Goal: Check status: Check status

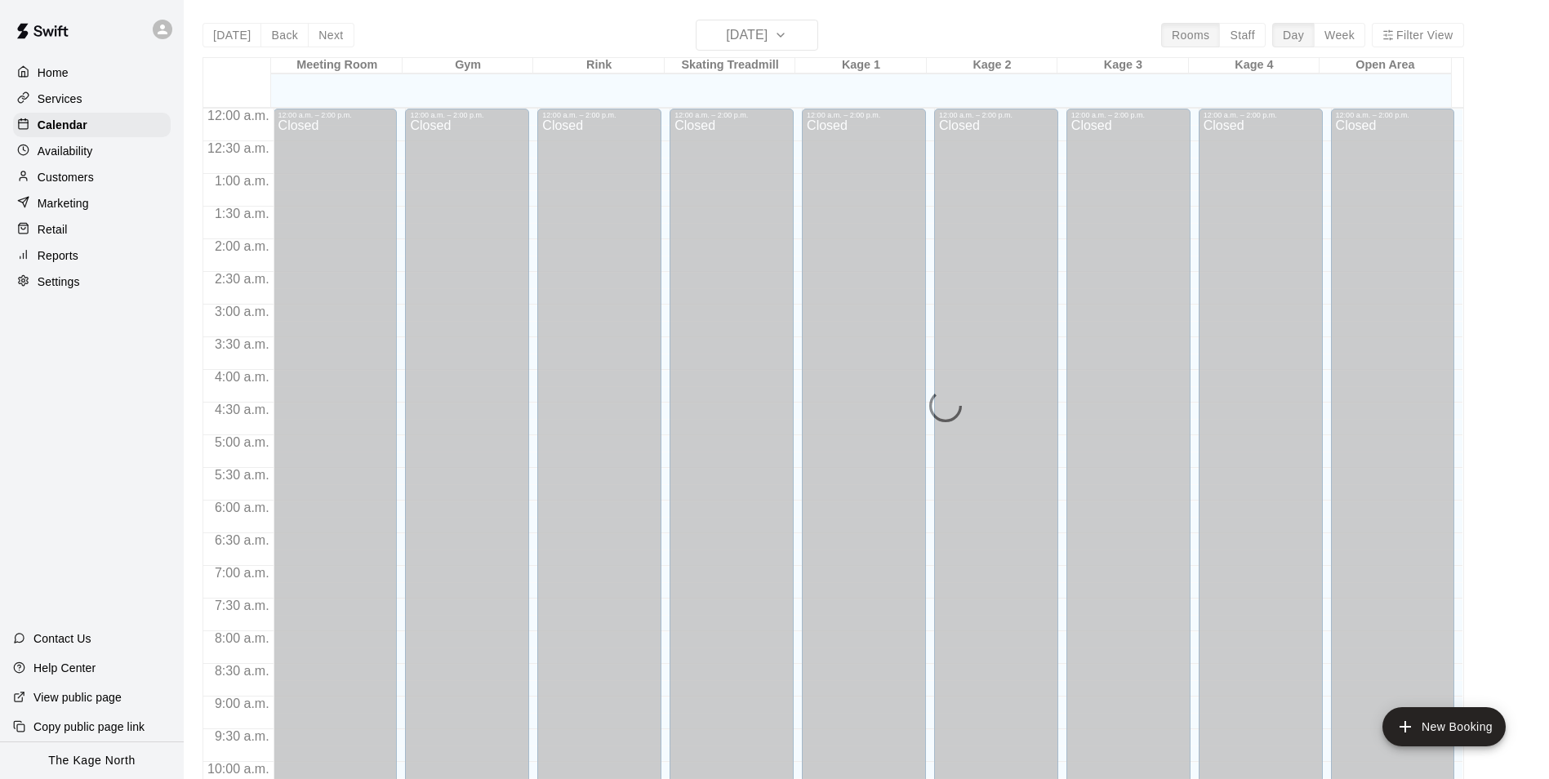
scroll to position [830, 0]
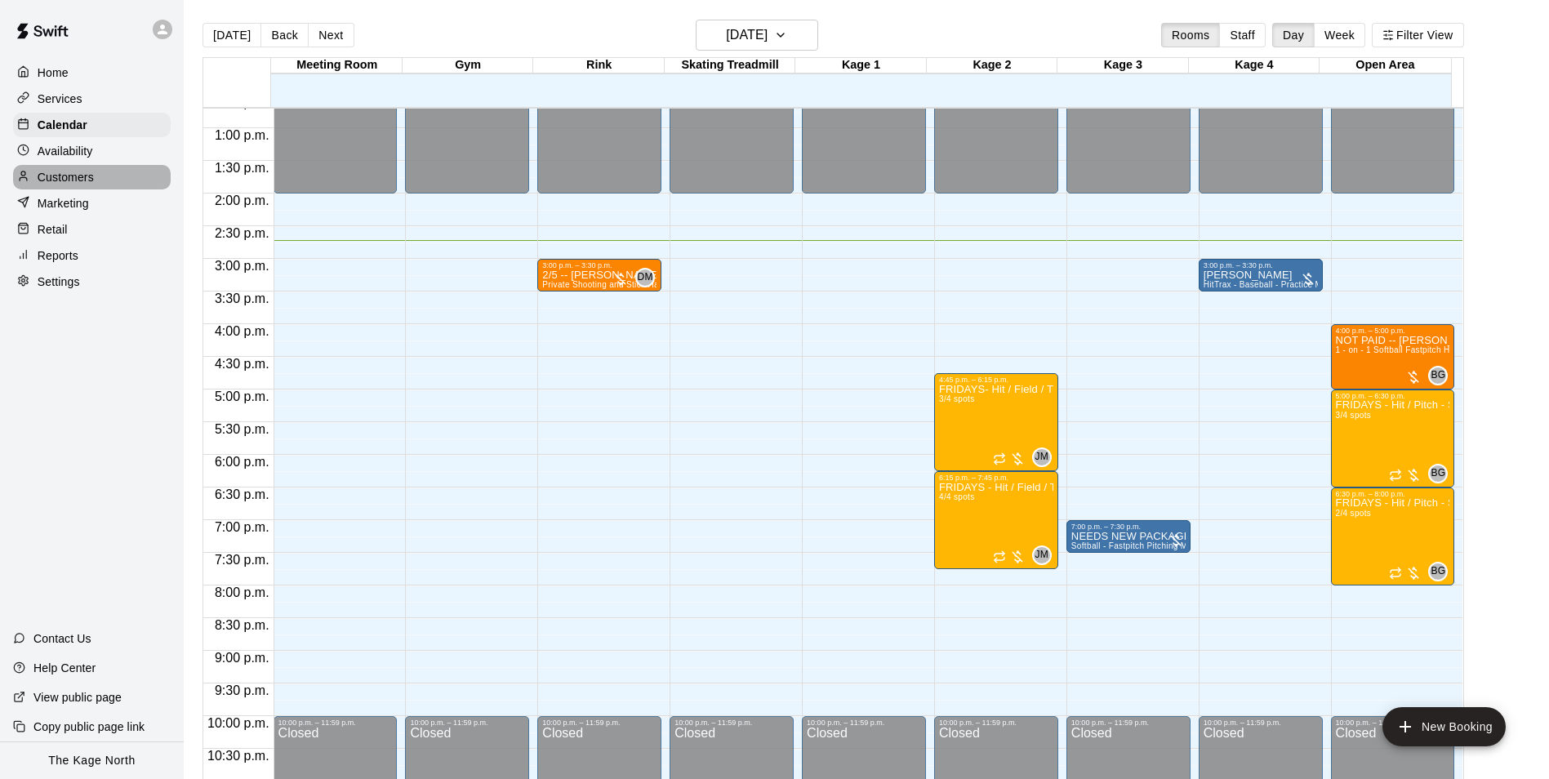
click at [79, 179] on p "Customers" at bounding box center [66, 177] width 56 height 16
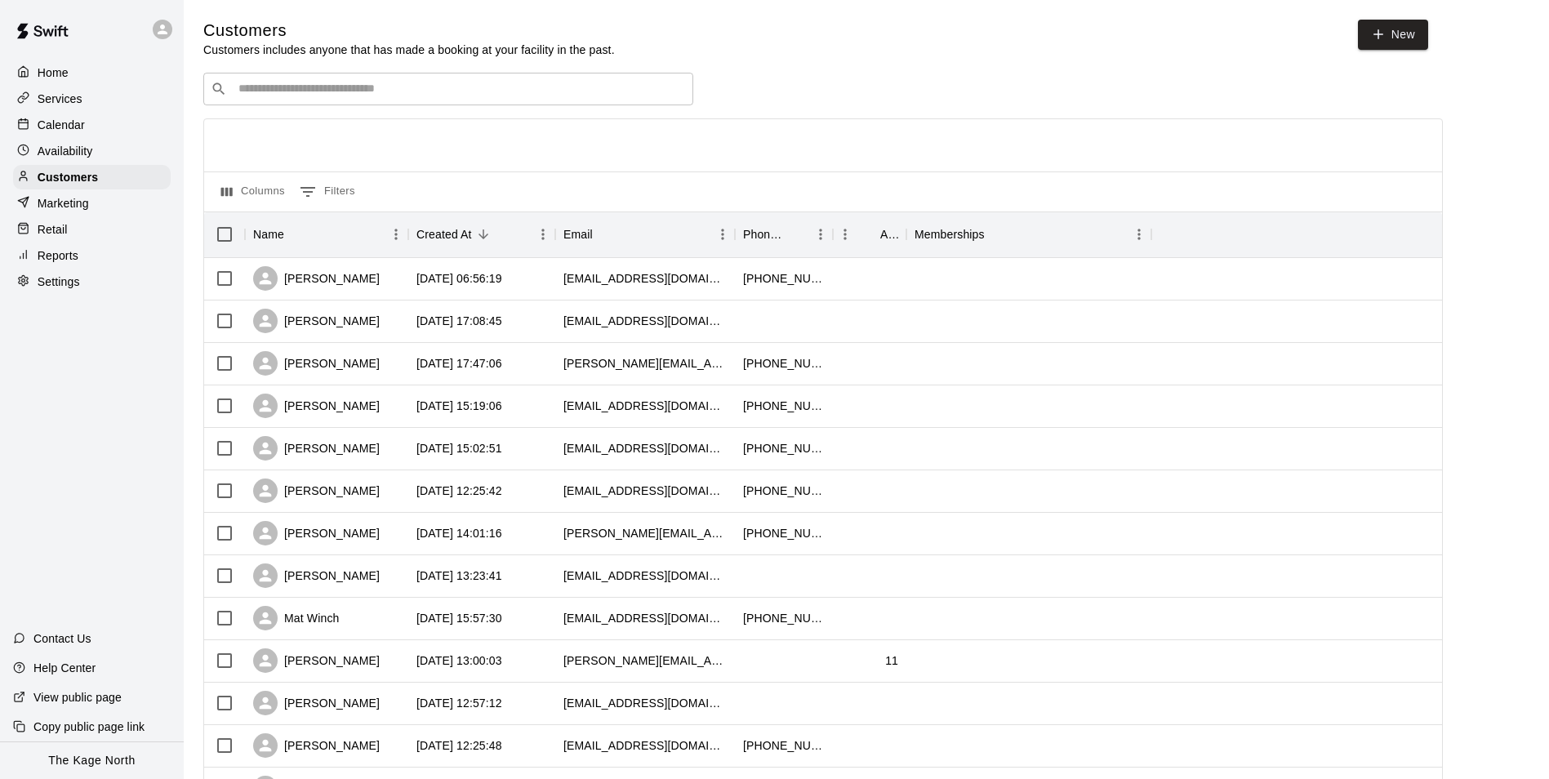
click at [347, 89] on input "Search customers by name or email" at bounding box center [460, 89] width 452 height 16
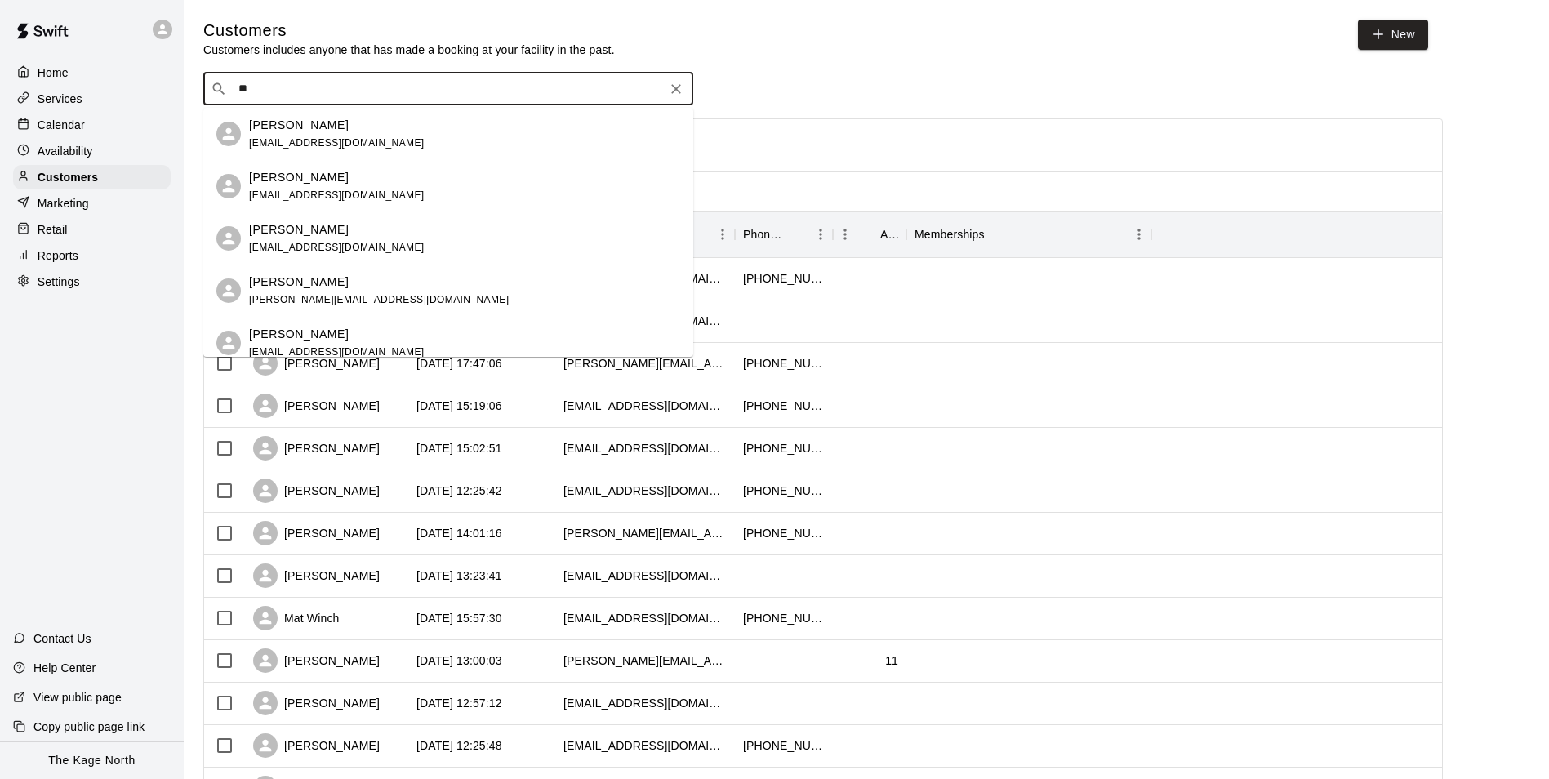
type input "*"
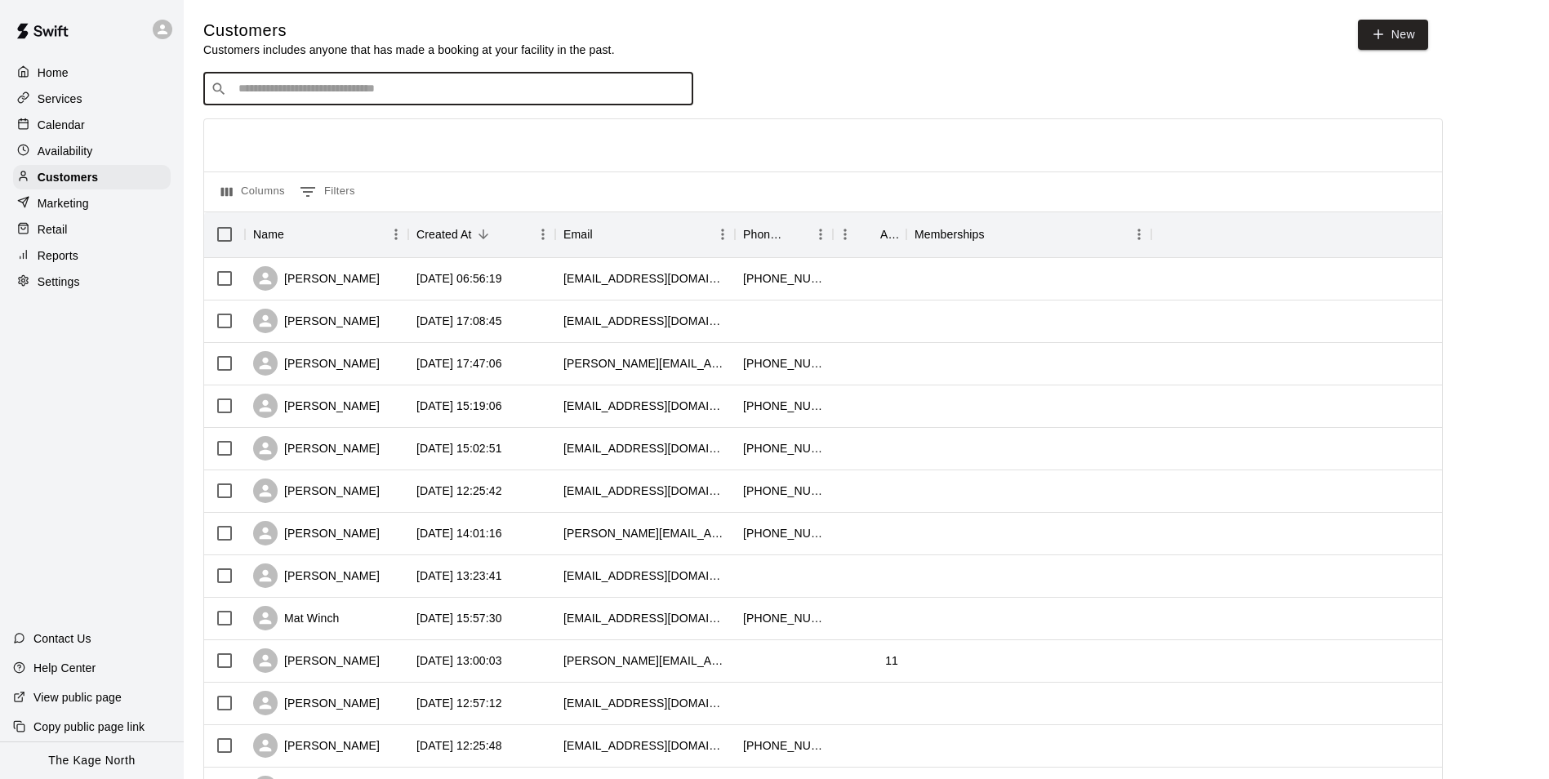
click at [56, 66] on p "Home" at bounding box center [53, 72] width 31 height 16
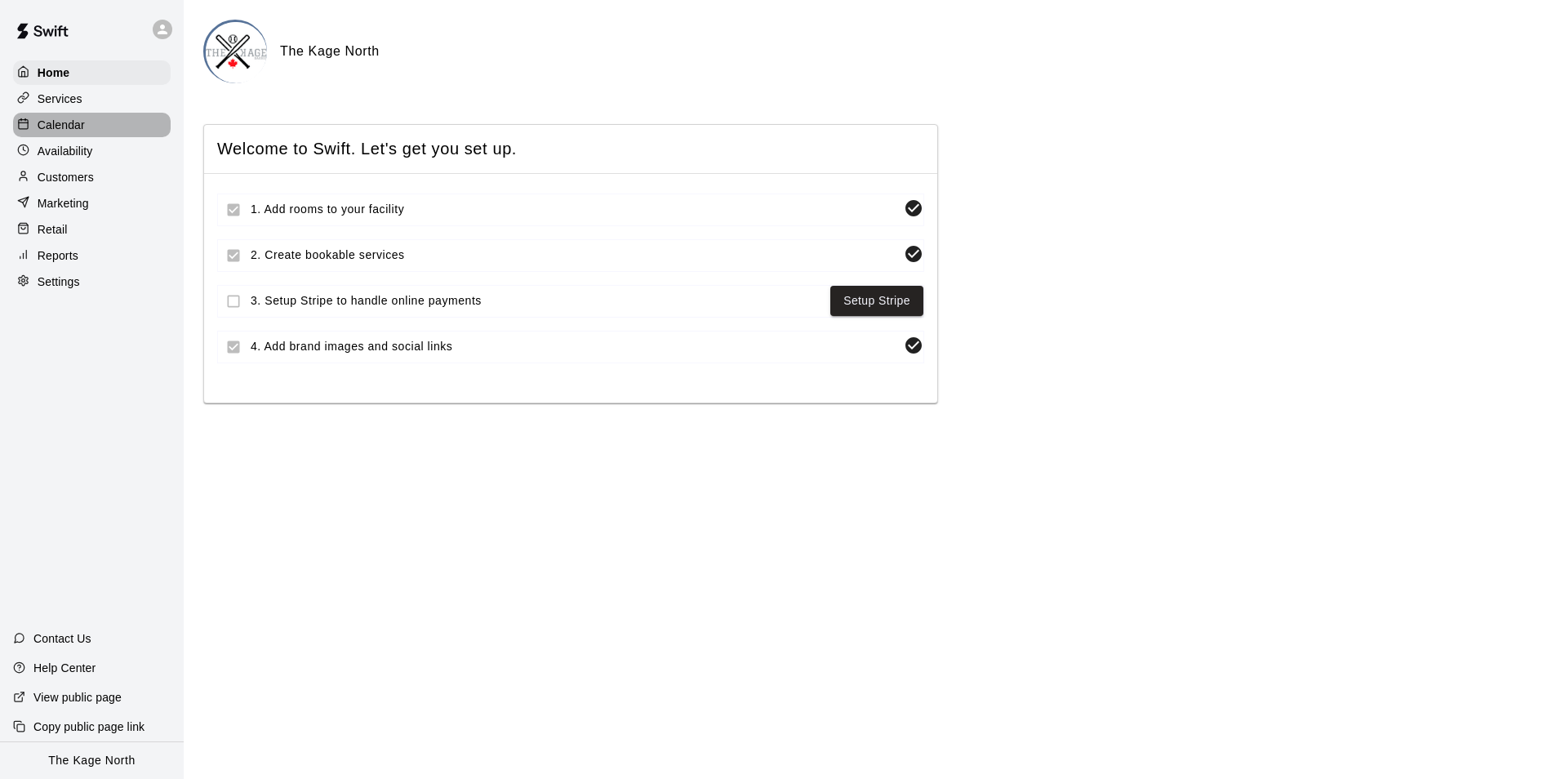
click at [73, 121] on p "Calendar" at bounding box center [61, 125] width 47 height 16
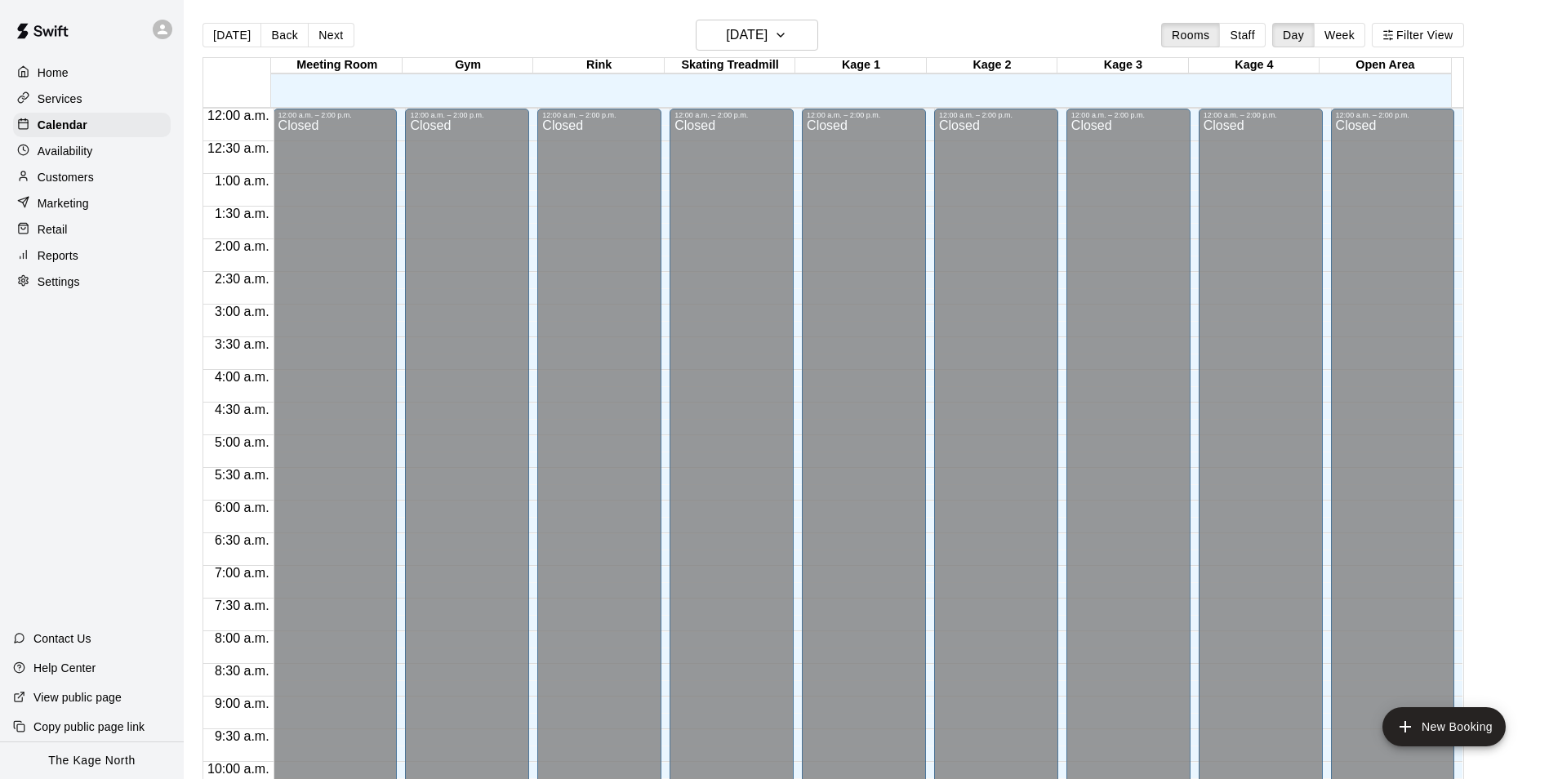
scroll to position [830, 0]
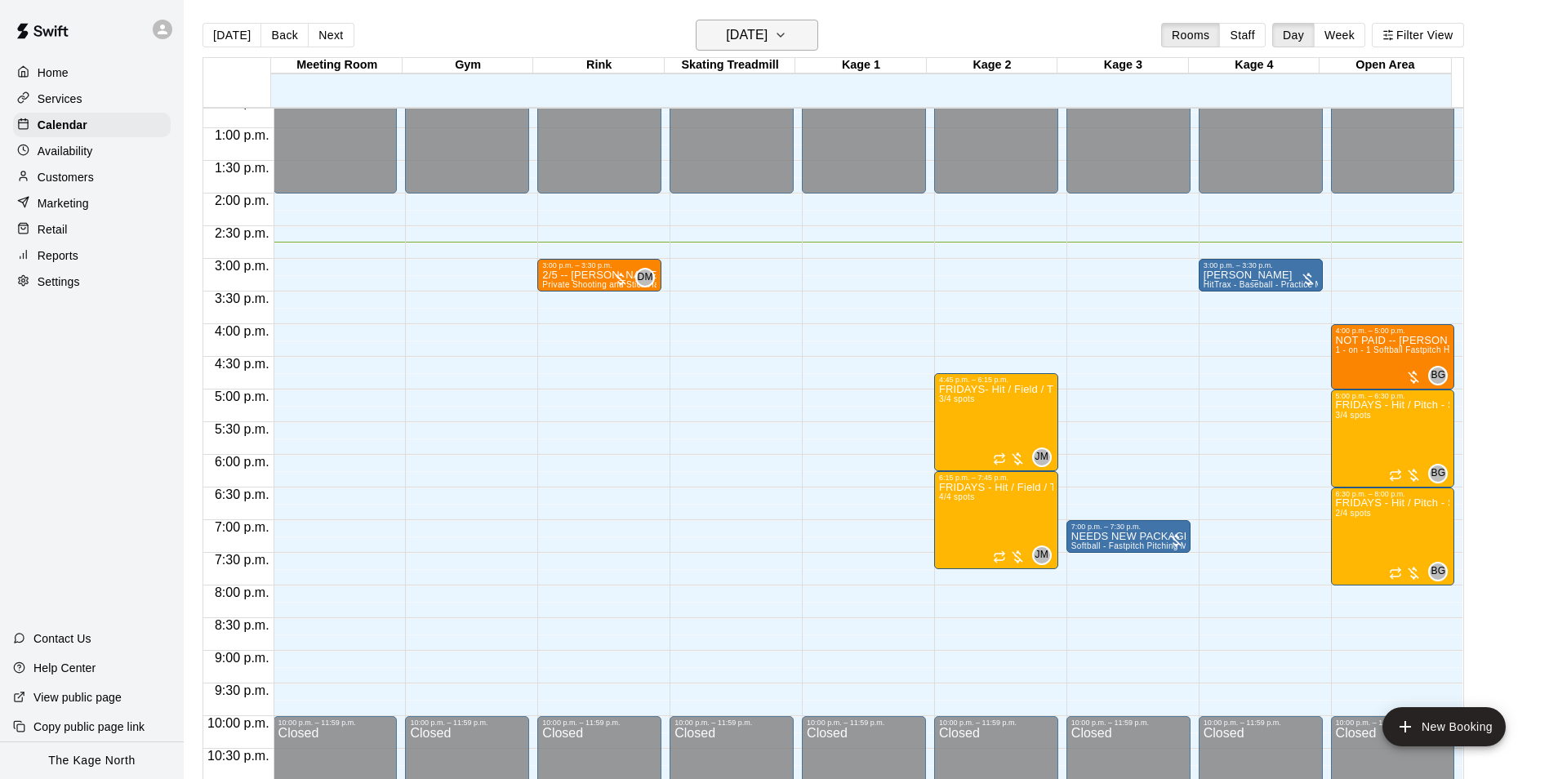
click at [767, 34] on h6 "[DATE]" at bounding box center [747, 35] width 42 height 23
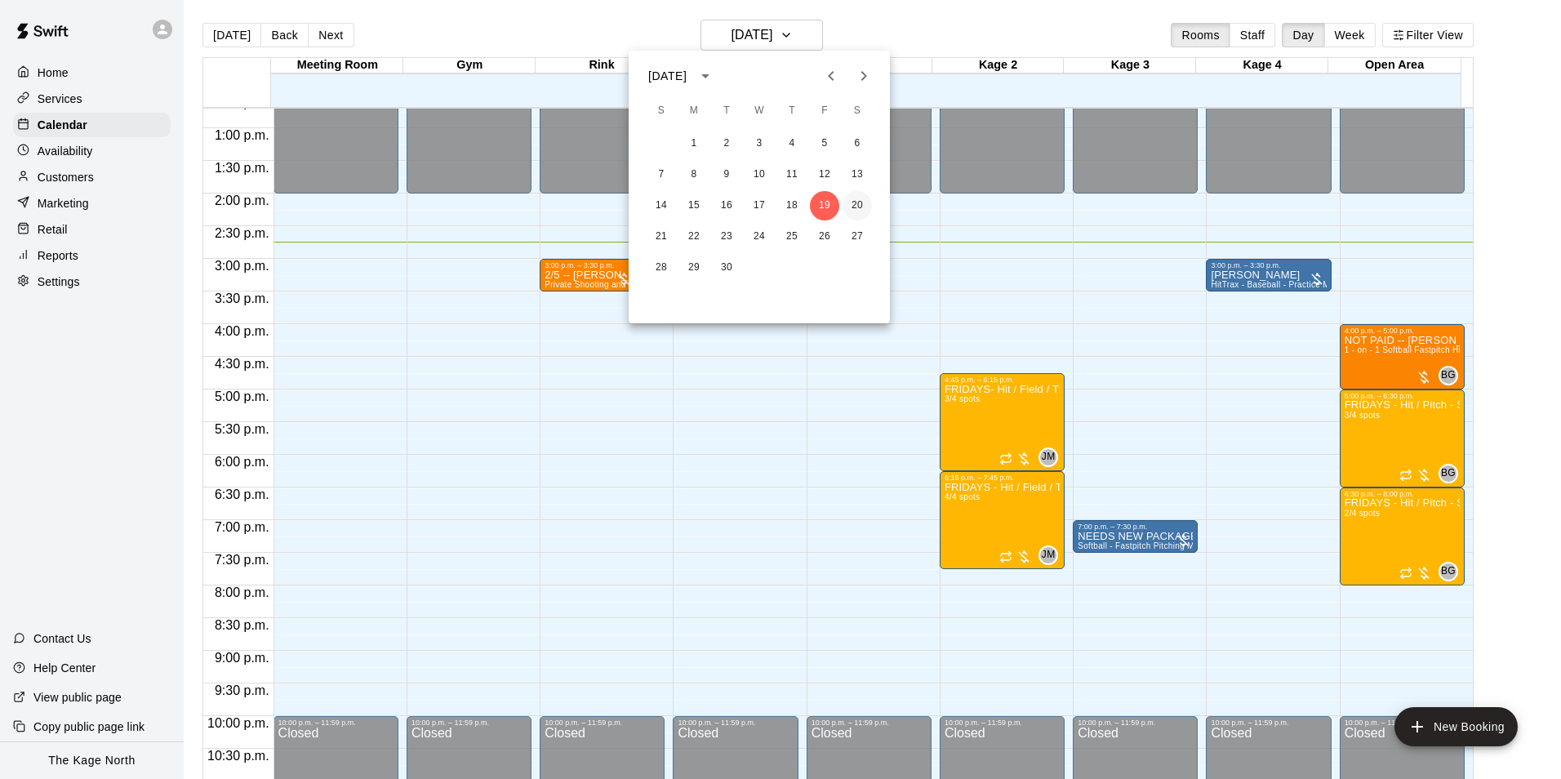
click at [850, 207] on button "20" at bounding box center [857, 205] width 29 height 29
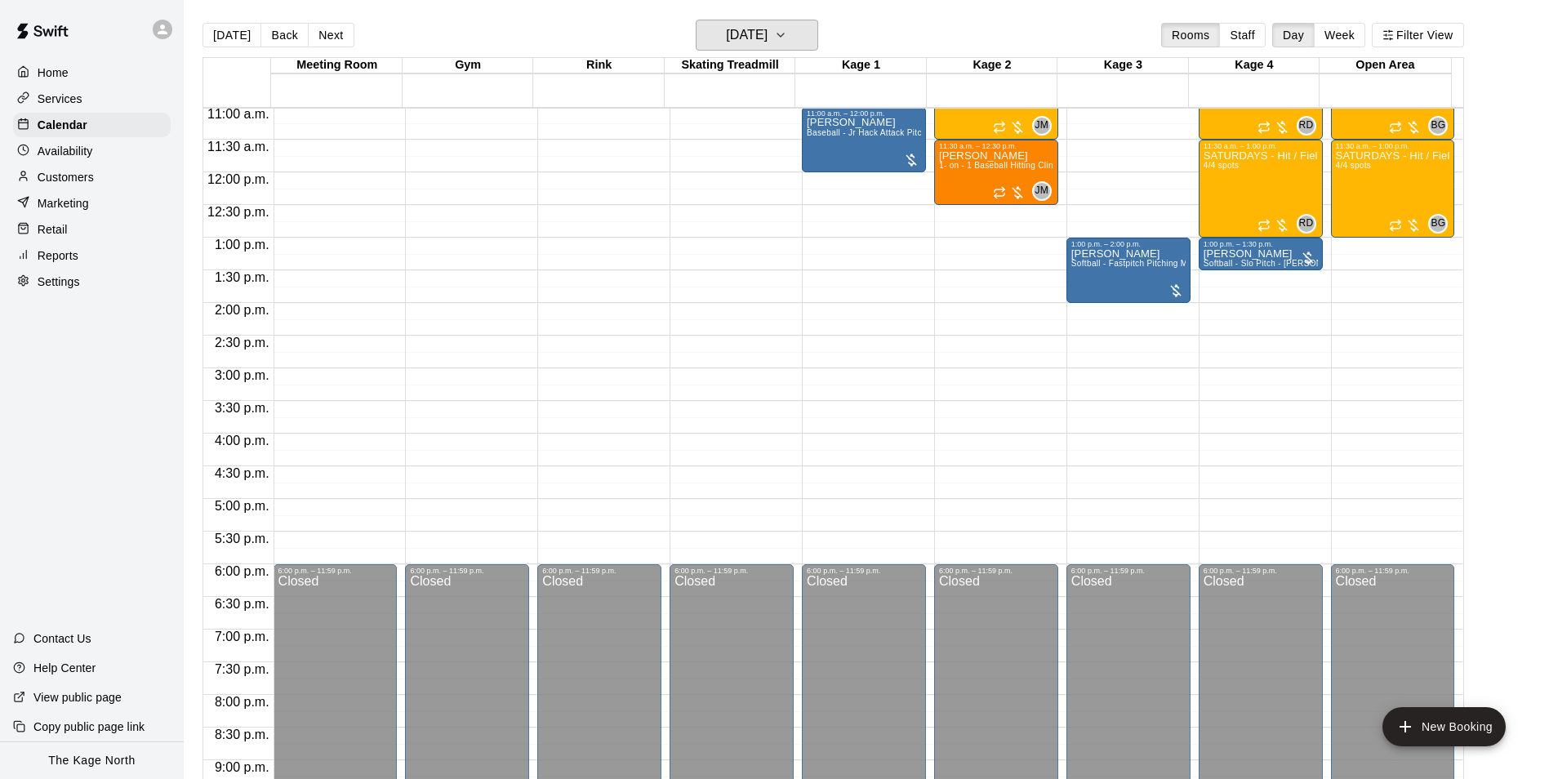
scroll to position [585, 0]
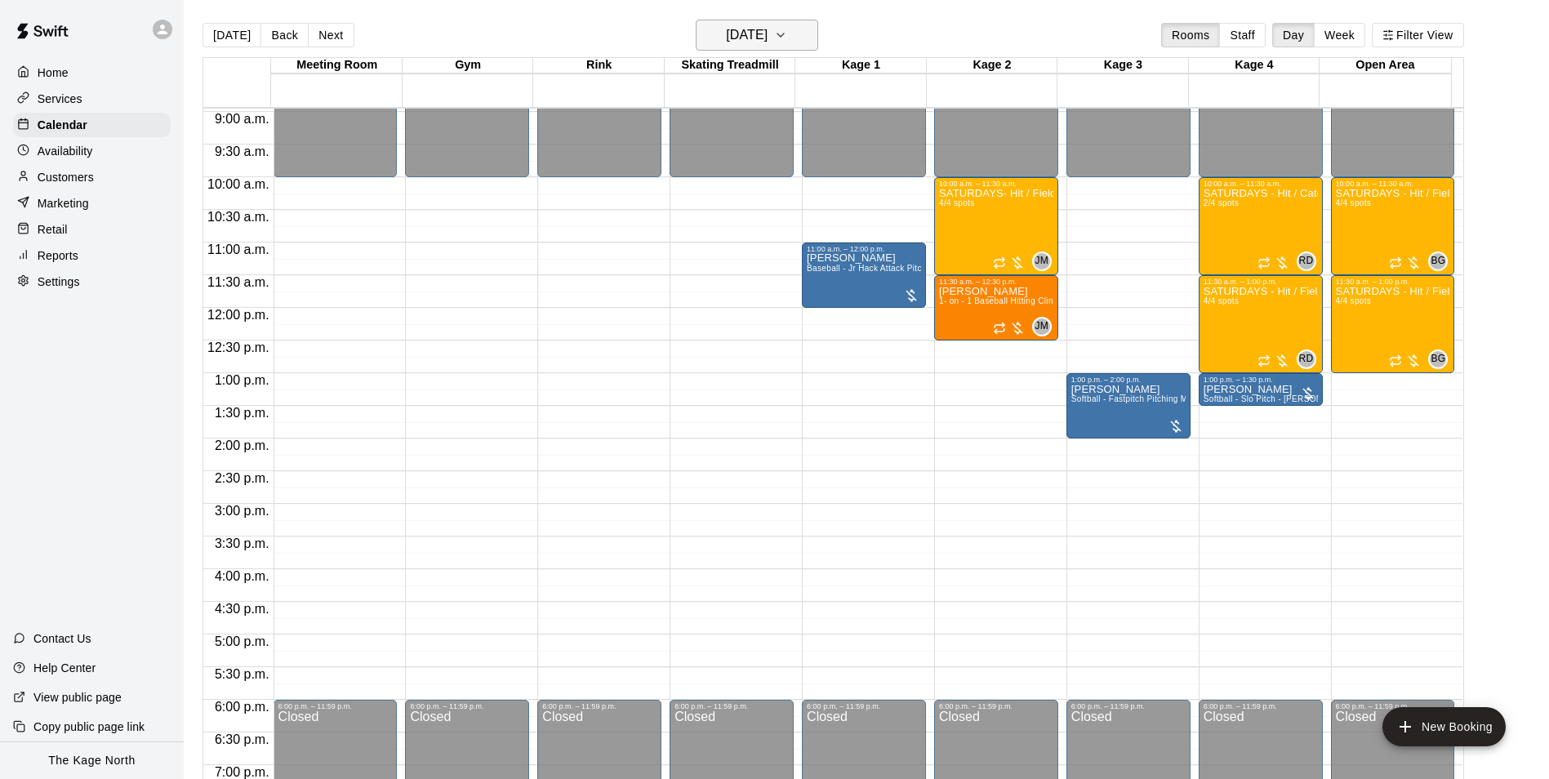
click at [767, 33] on h6 "[DATE]" at bounding box center [747, 35] width 42 height 23
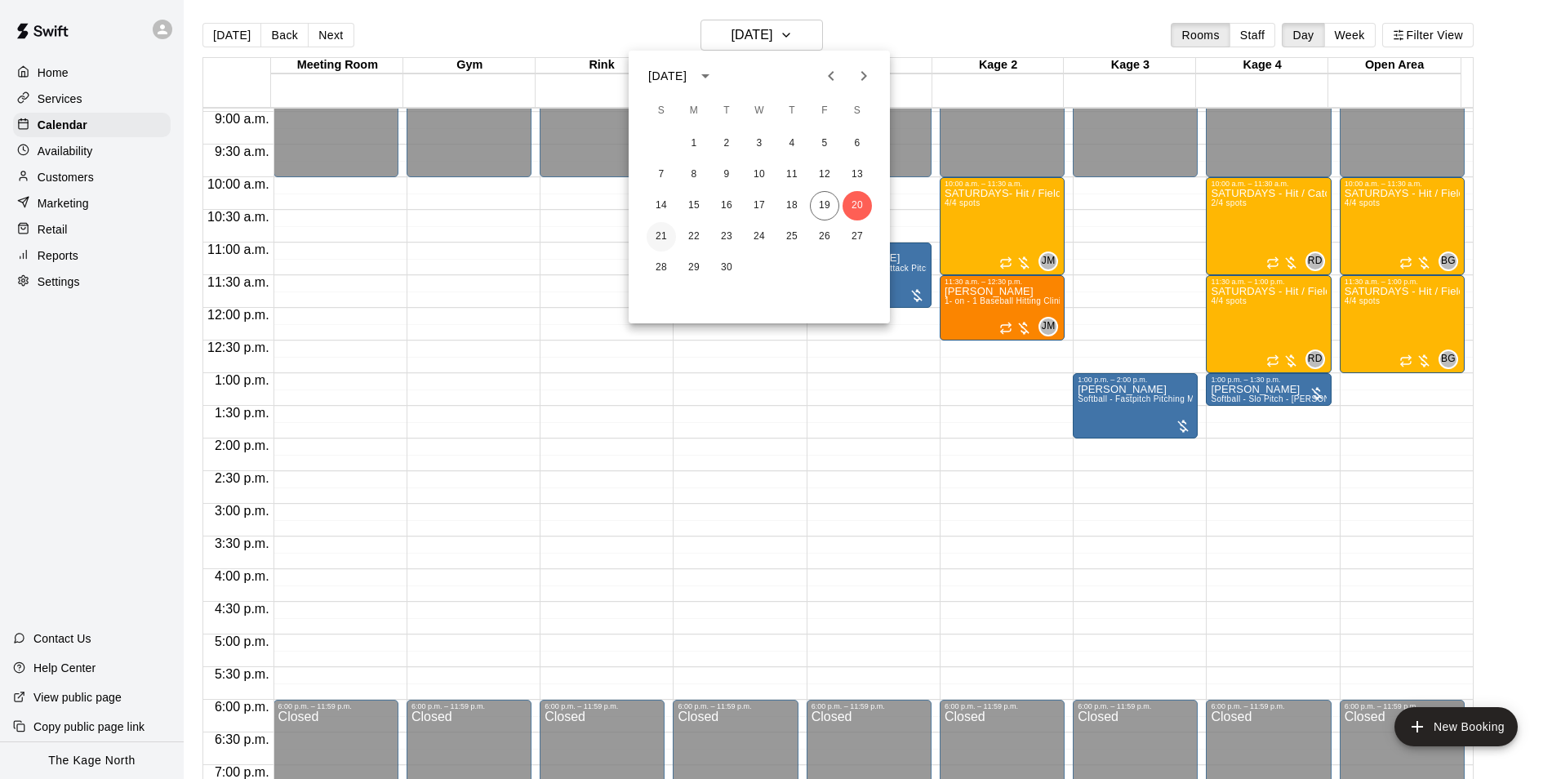
click at [657, 234] on button "21" at bounding box center [661, 236] width 29 height 29
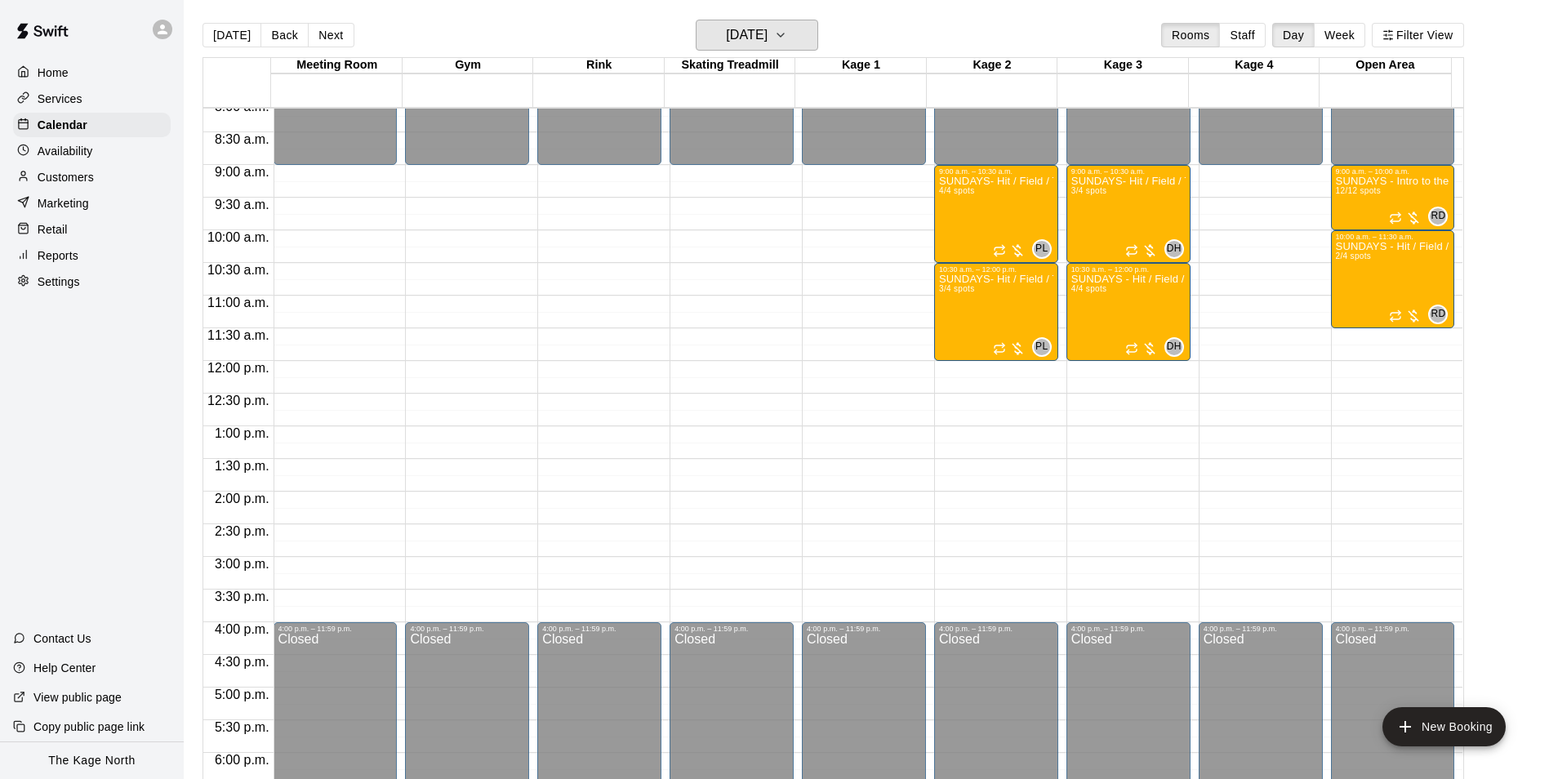
scroll to position [503, 0]
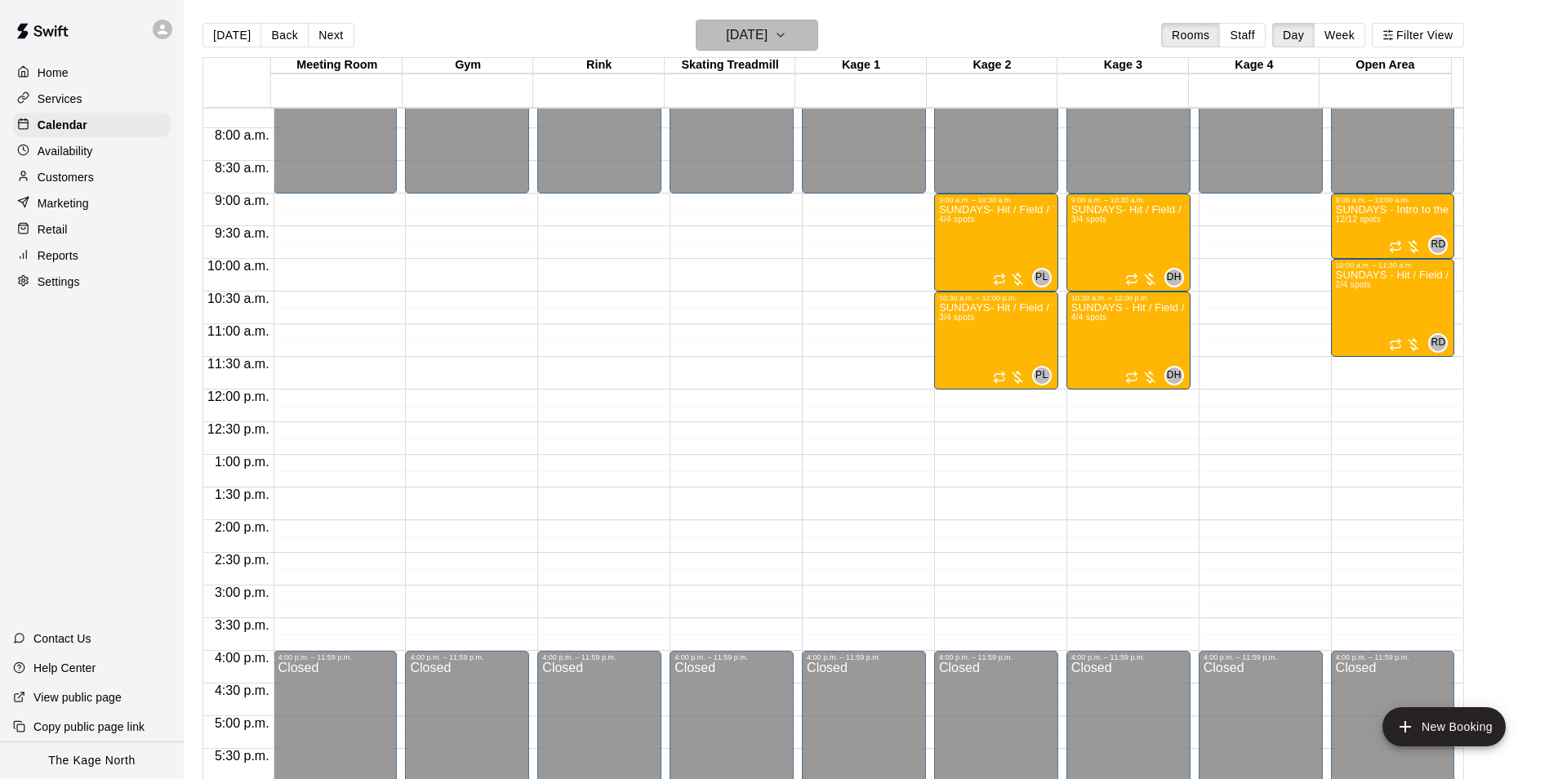
click at [767, 32] on h6 "[DATE]" at bounding box center [747, 35] width 42 height 23
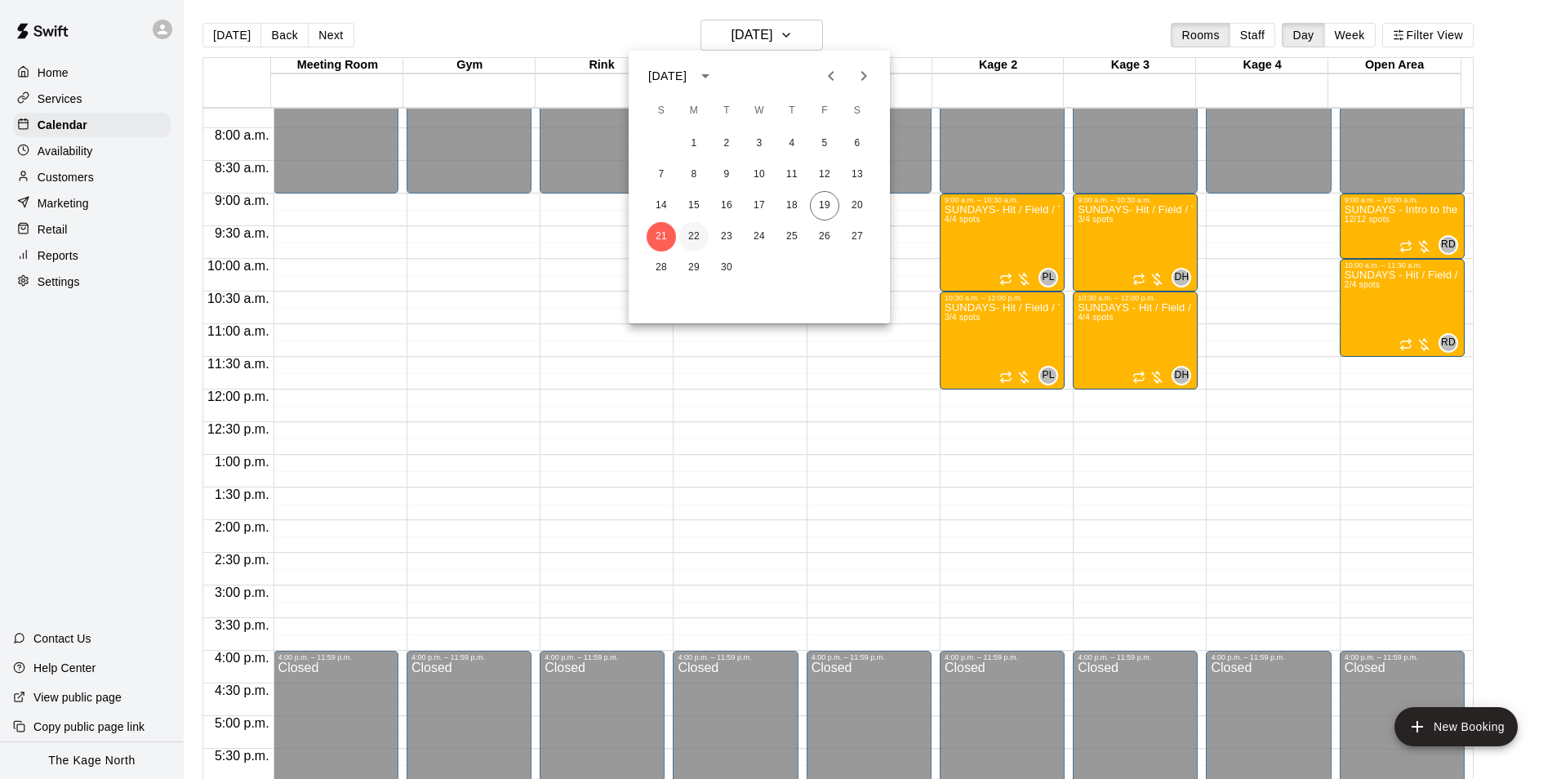
click at [695, 233] on button "22" at bounding box center [693, 236] width 29 height 29
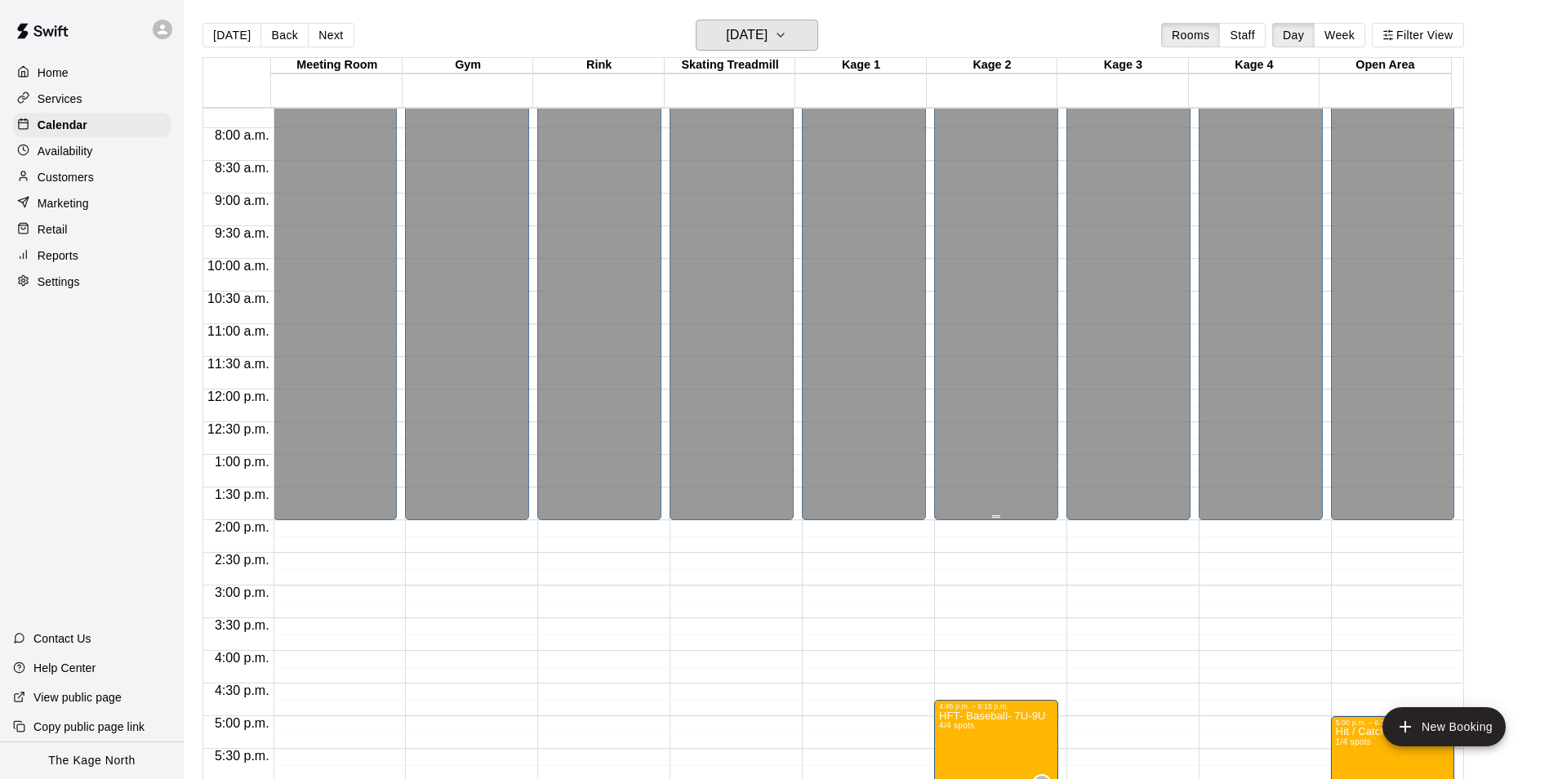
scroll to position [880, 0]
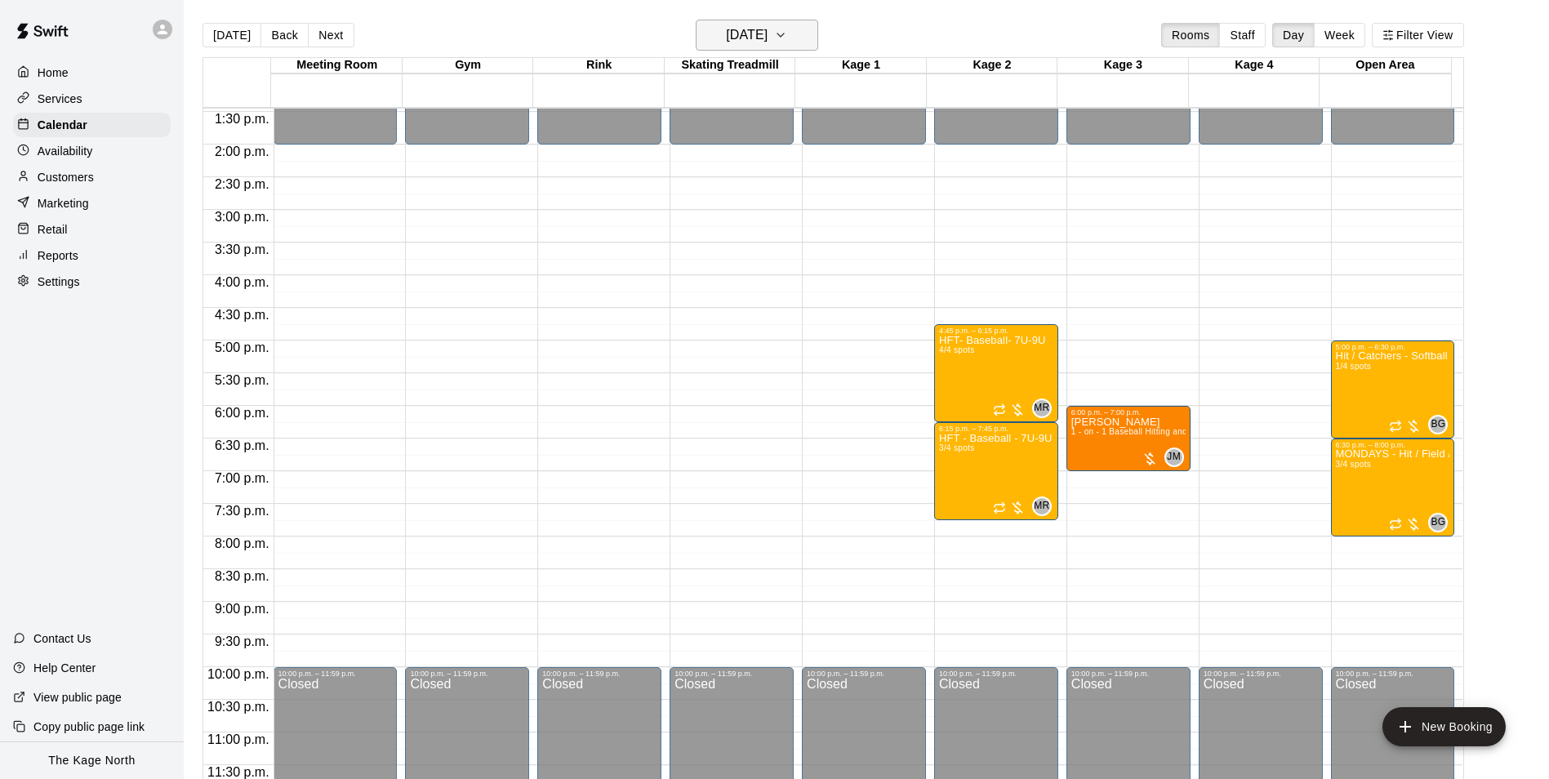
click at [767, 42] on h6 "[DATE]" at bounding box center [747, 35] width 42 height 23
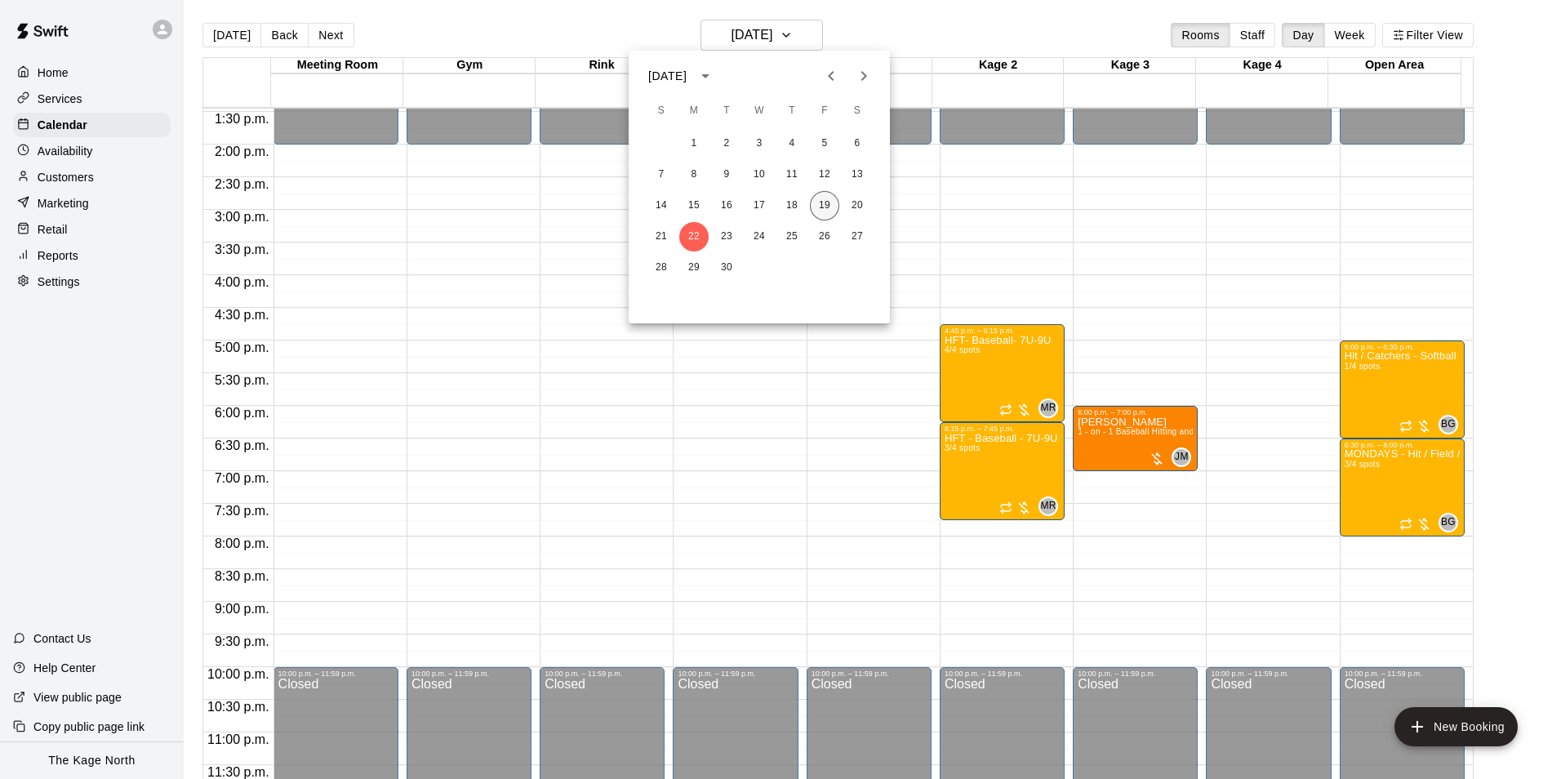
click at [822, 204] on button "19" at bounding box center [824, 205] width 29 height 29
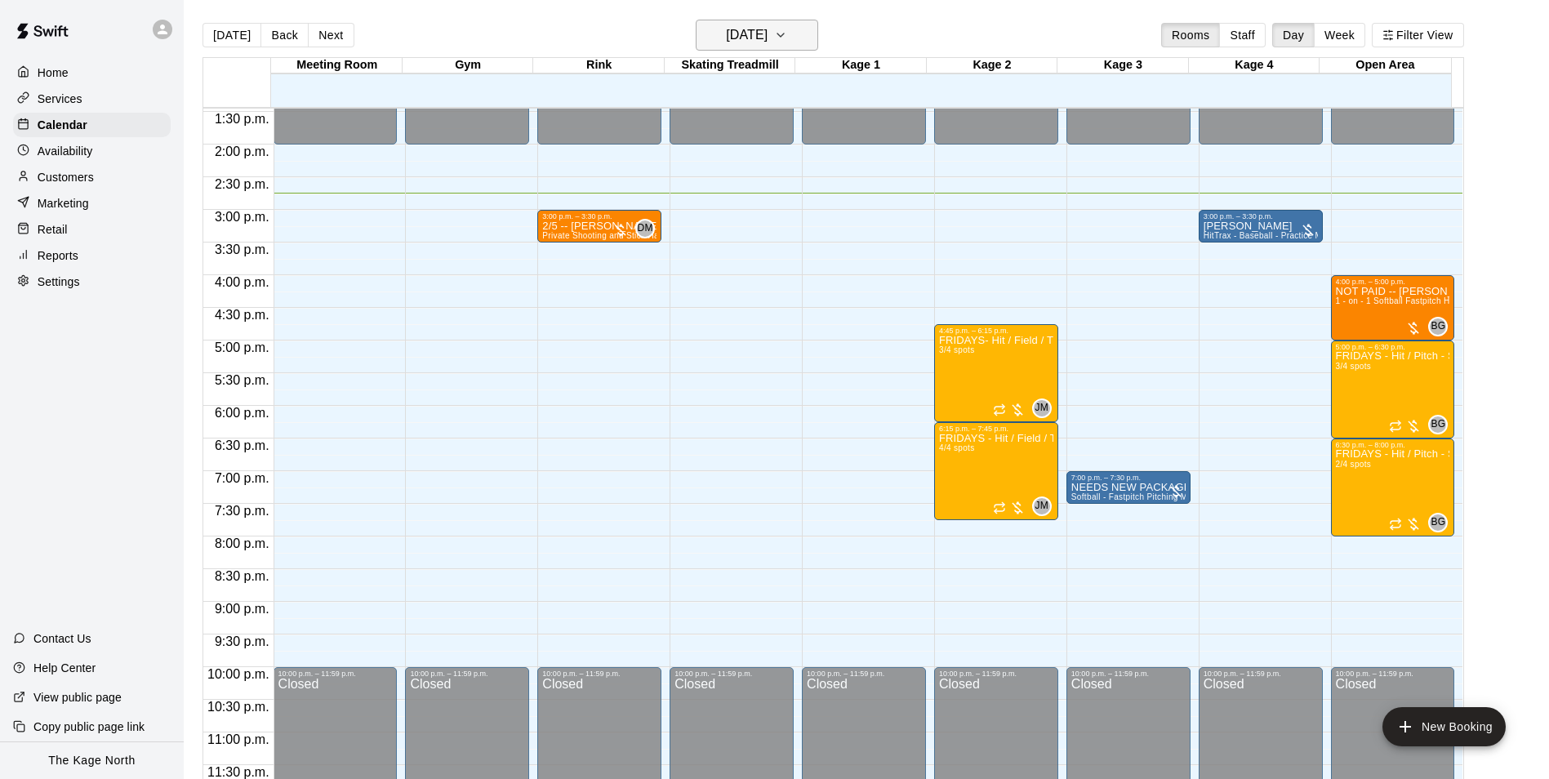
click at [761, 41] on h6 "[DATE]" at bounding box center [747, 35] width 42 height 23
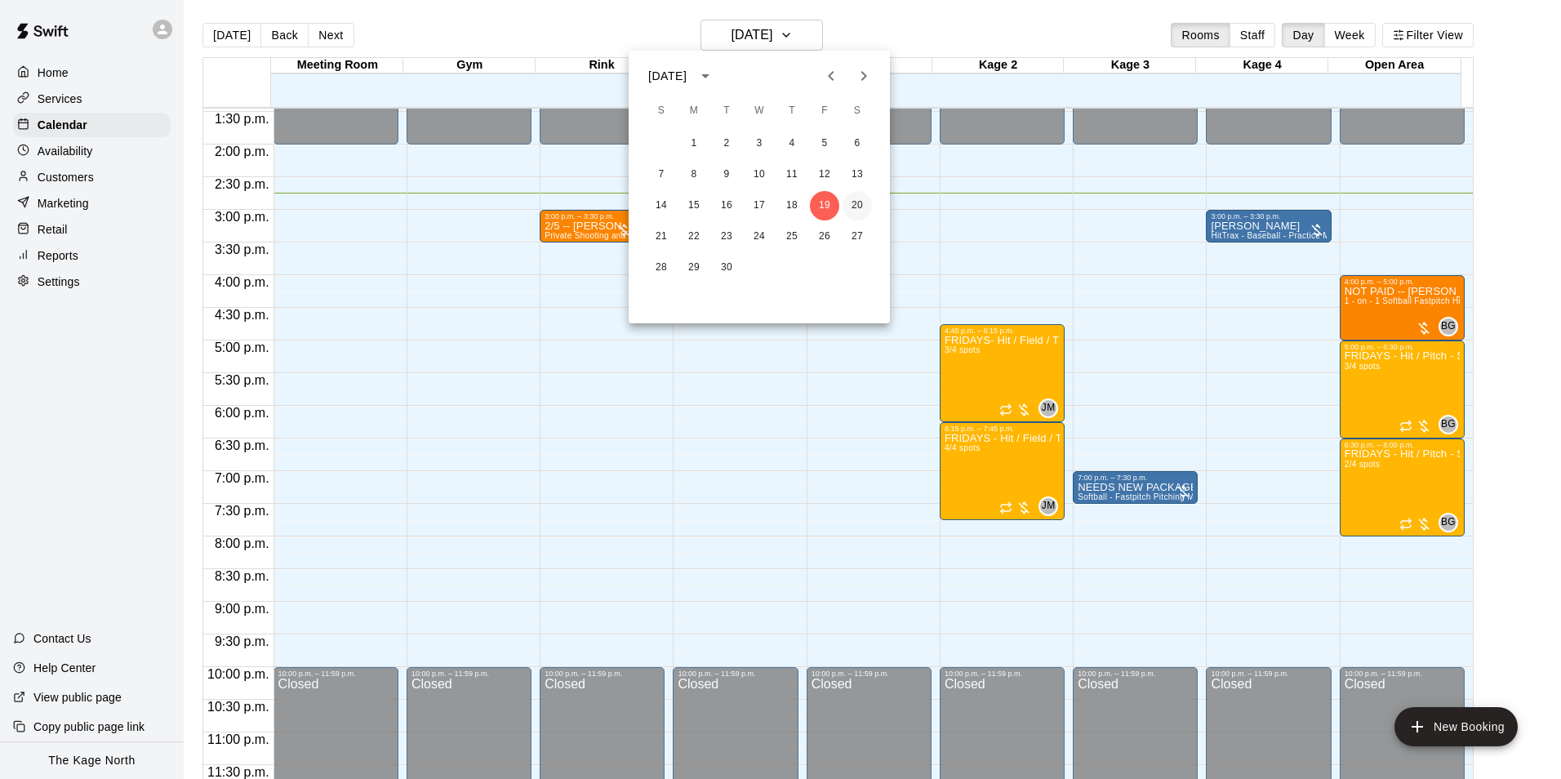
click at [852, 203] on button "20" at bounding box center [857, 205] width 29 height 29
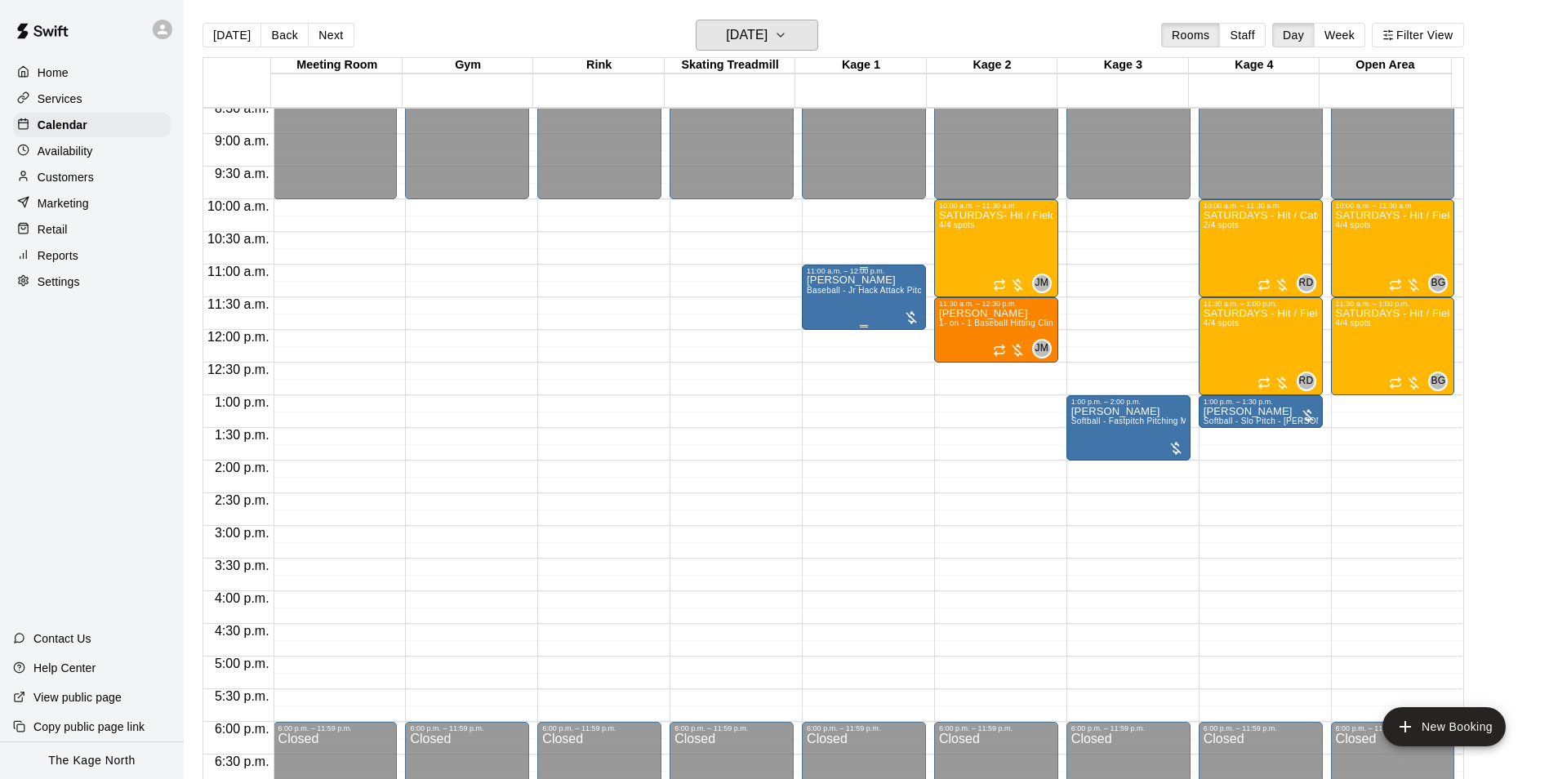
scroll to position [554, 0]
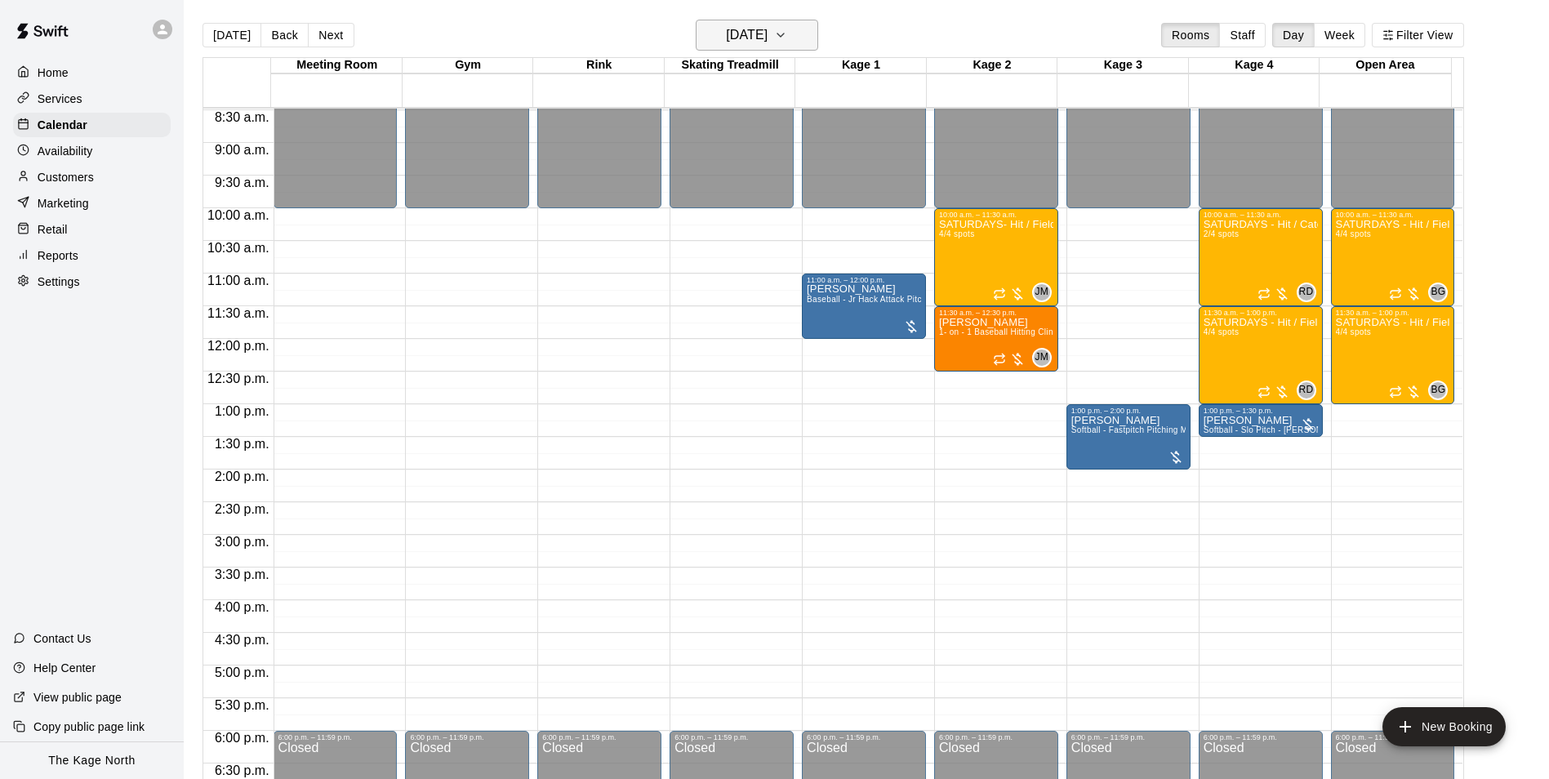
click at [767, 40] on h6 "[DATE]" at bounding box center [747, 35] width 42 height 23
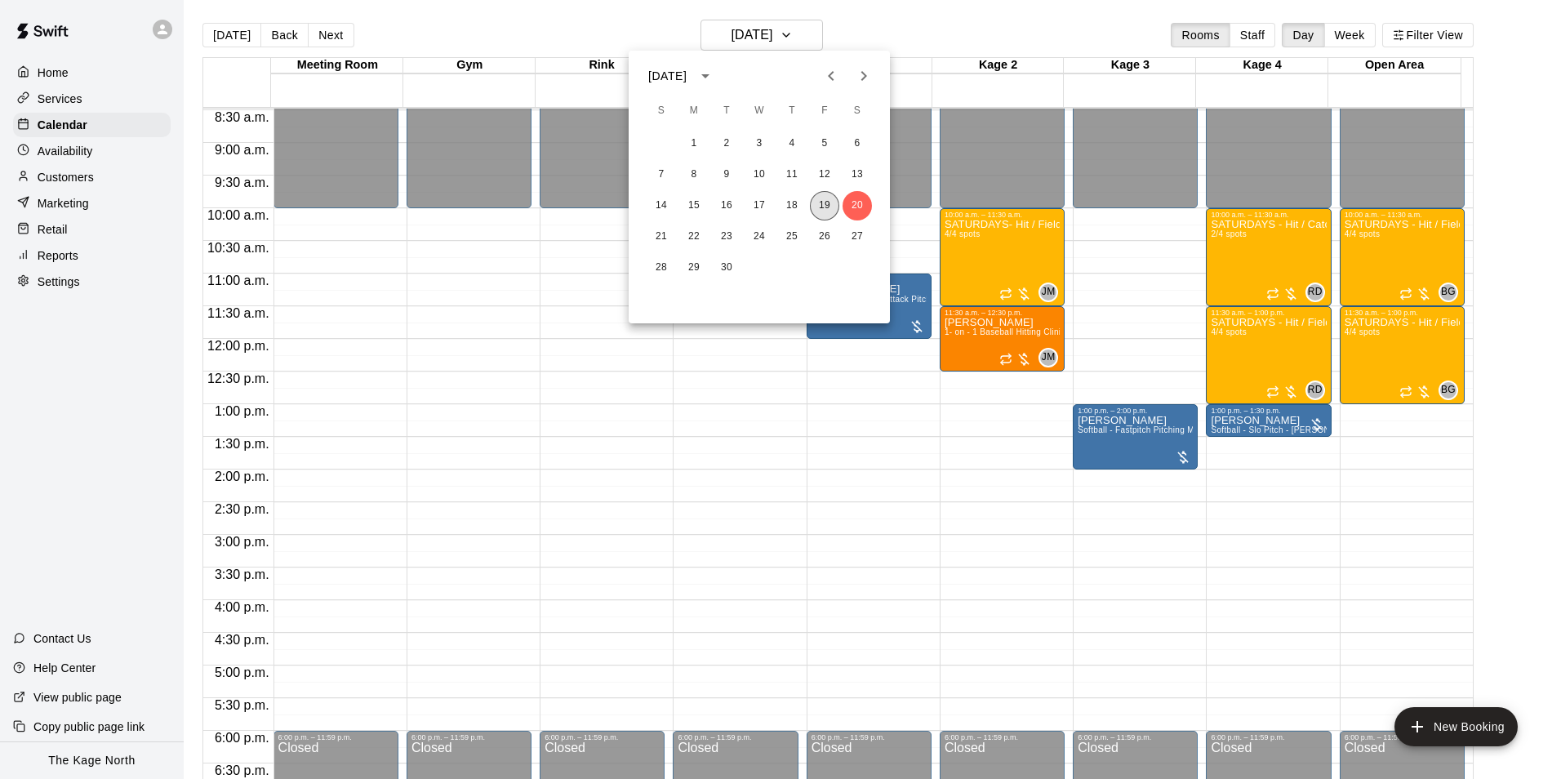
drag, startPoint x: 821, startPoint y: 202, endPoint x: 1408, endPoint y: 545, distance: 681.0
click at [821, 202] on button "19" at bounding box center [824, 205] width 29 height 29
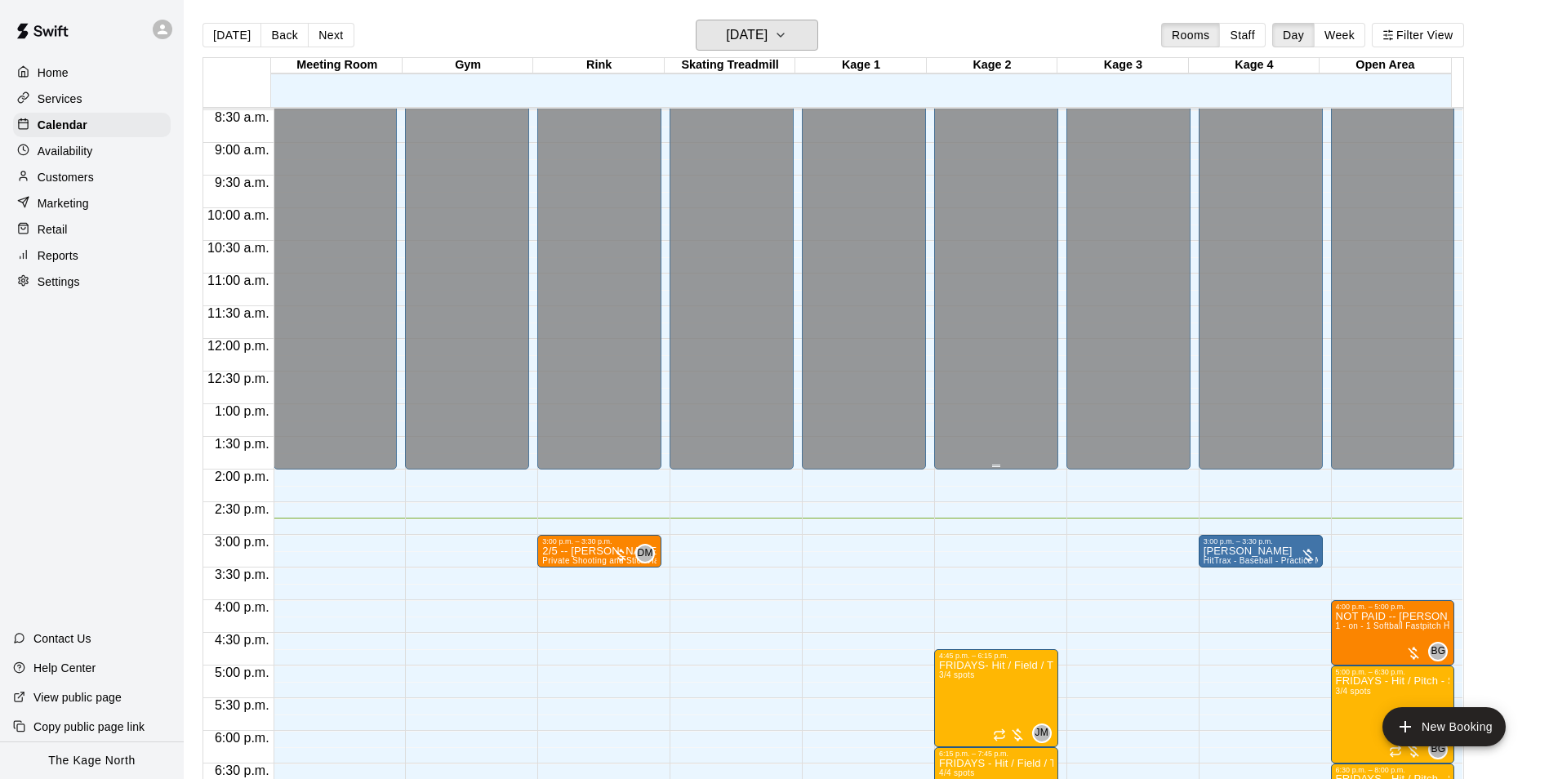
scroll to position [880, 0]
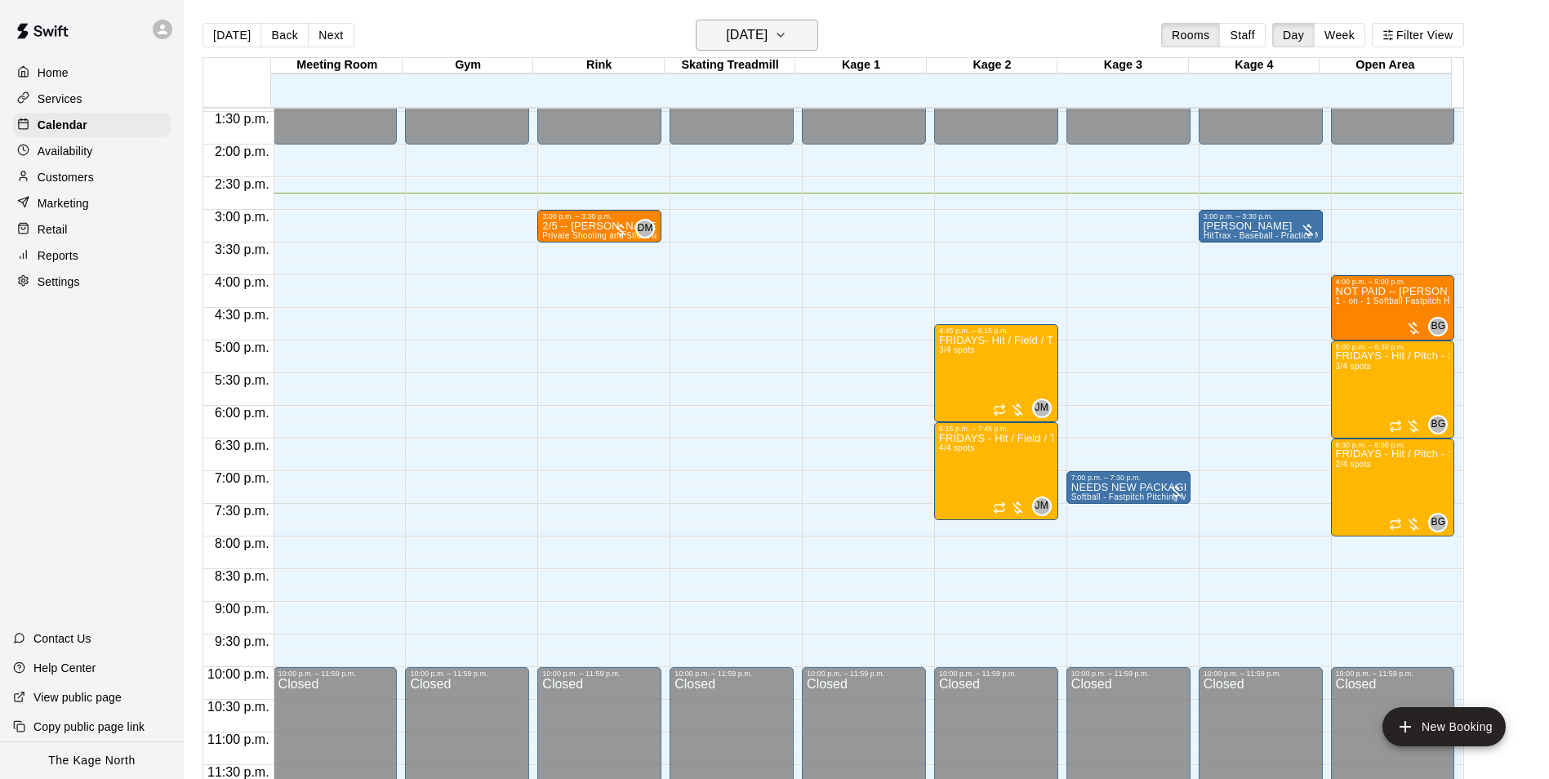
click at [767, 40] on h6 "[DATE]" at bounding box center [747, 35] width 42 height 23
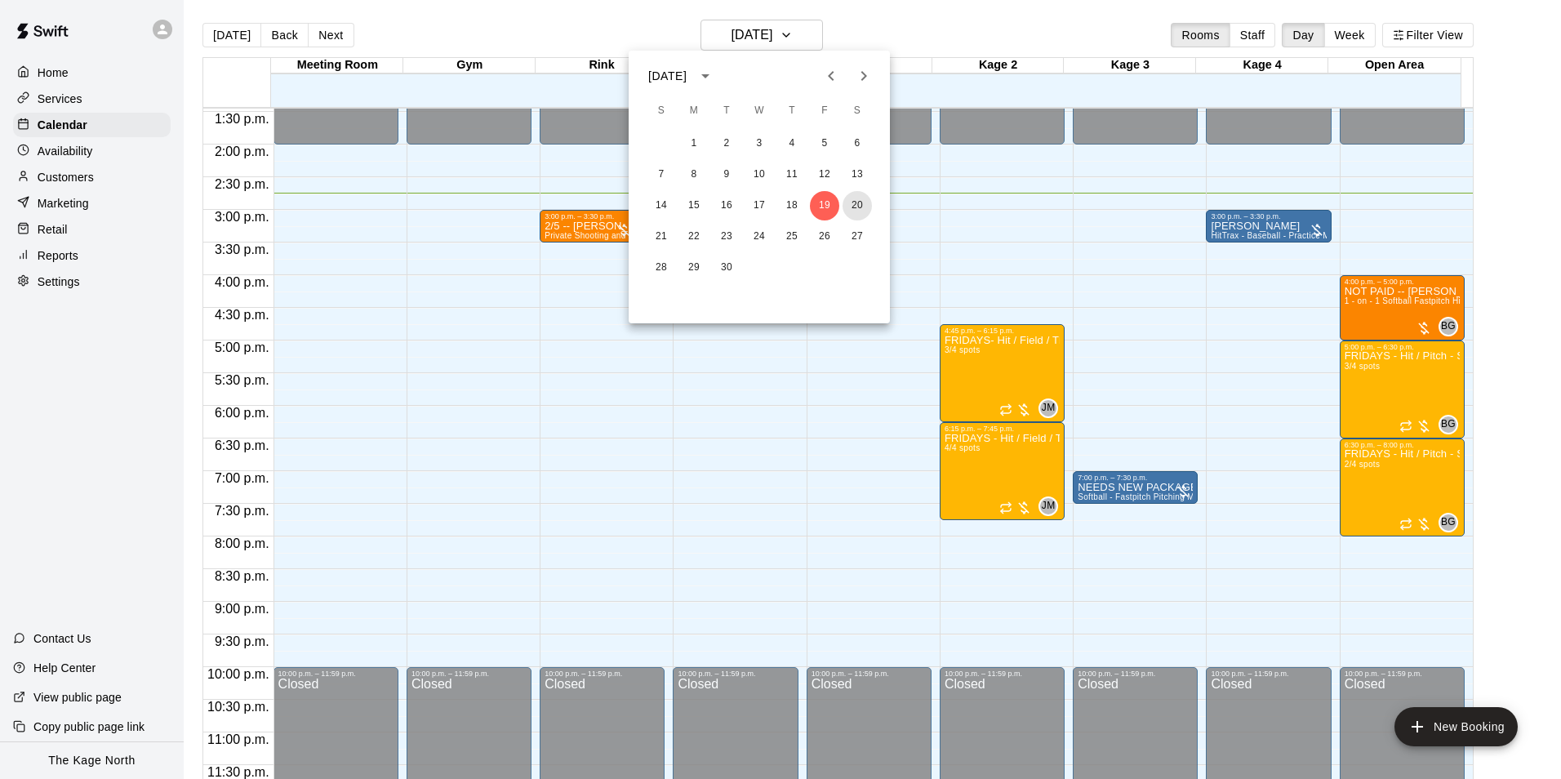
click at [858, 198] on button "20" at bounding box center [857, 205] width 29 height 29
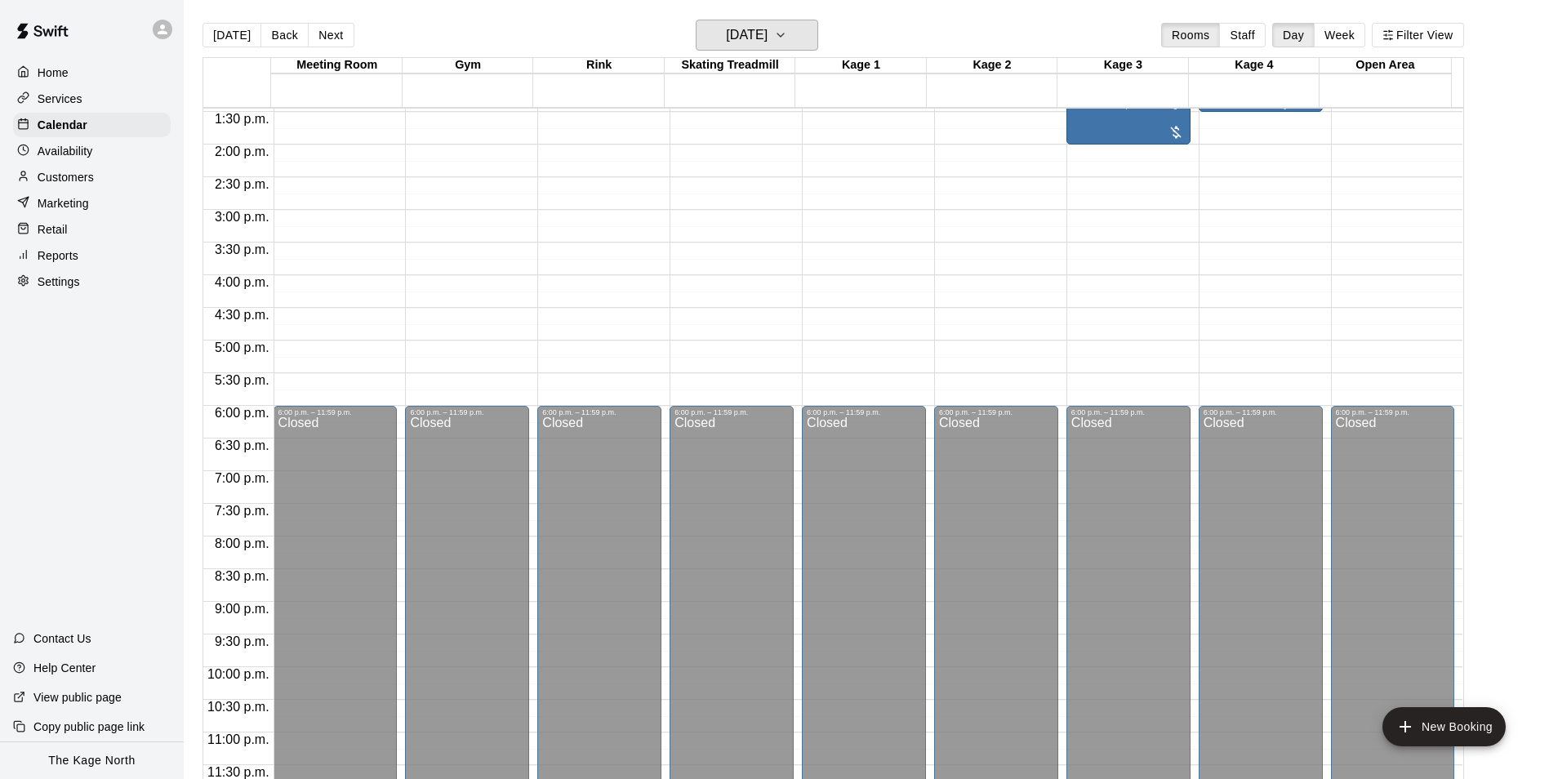
scroll to position [635, 0]
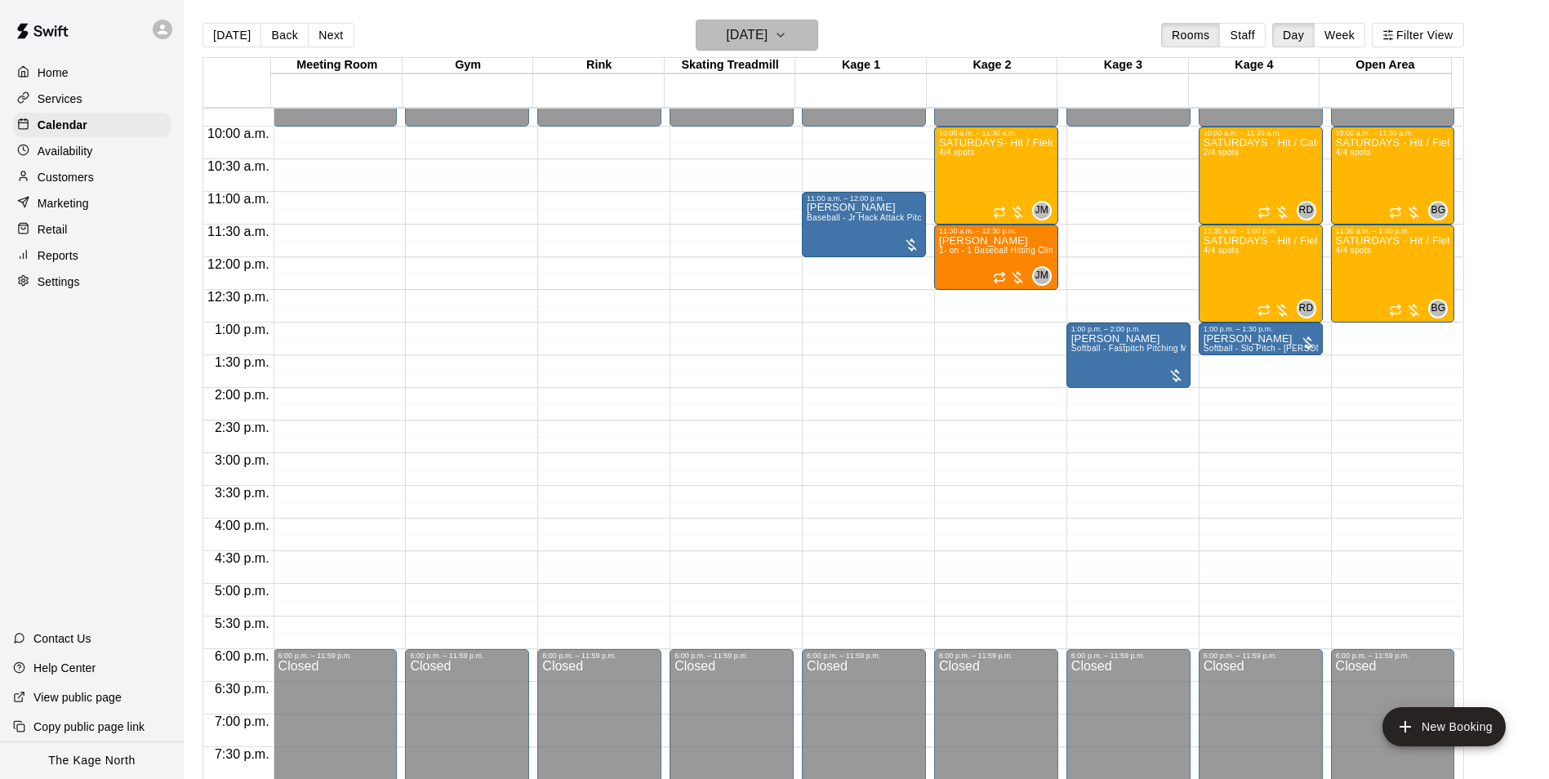
click at [799, 36] on button "[DATE]" at bounding box center [757, 35] width 122 height 31
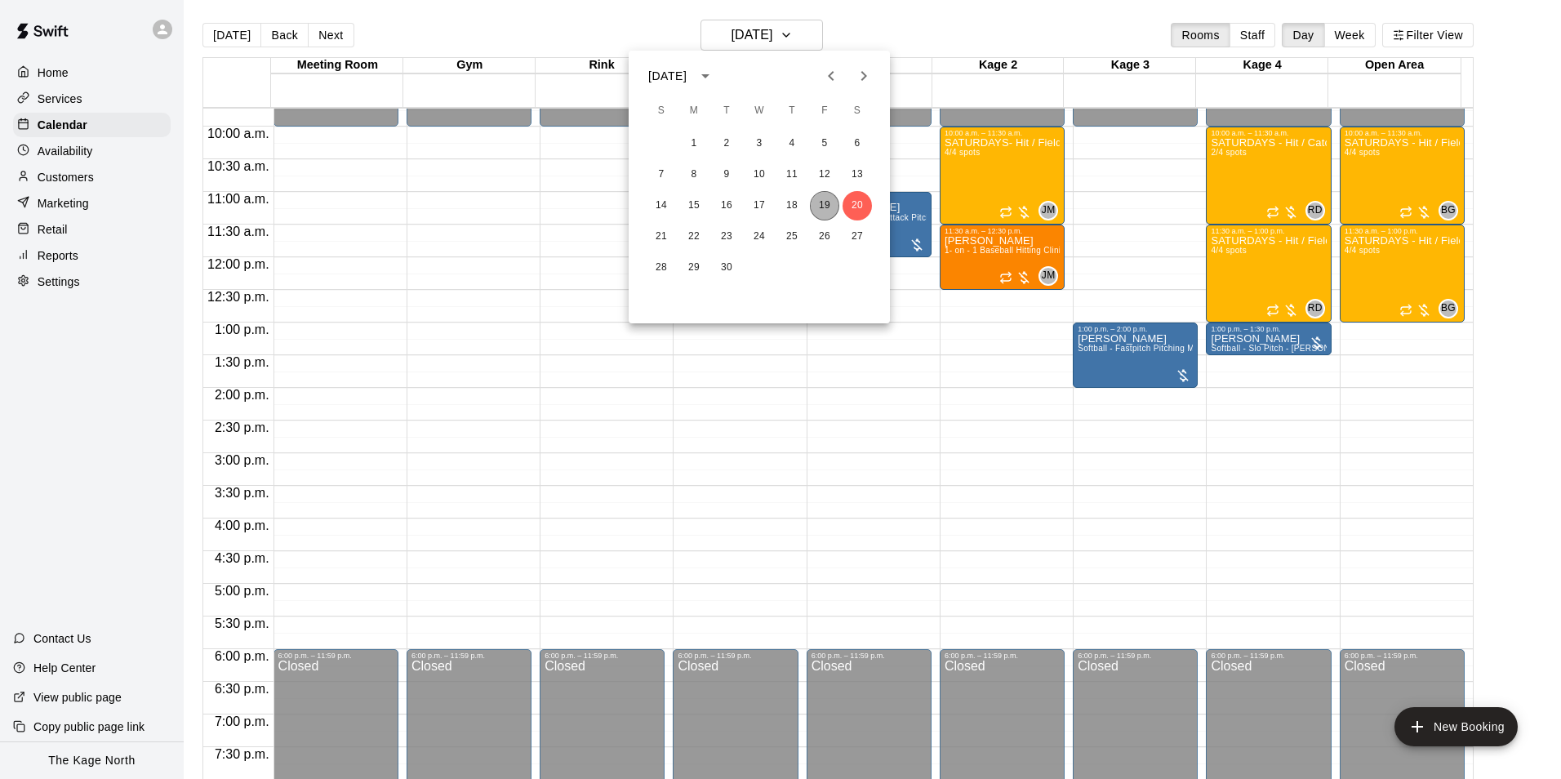
click at [817, 206] on button "19" at bounding box center [824, 205] width 29 height 29
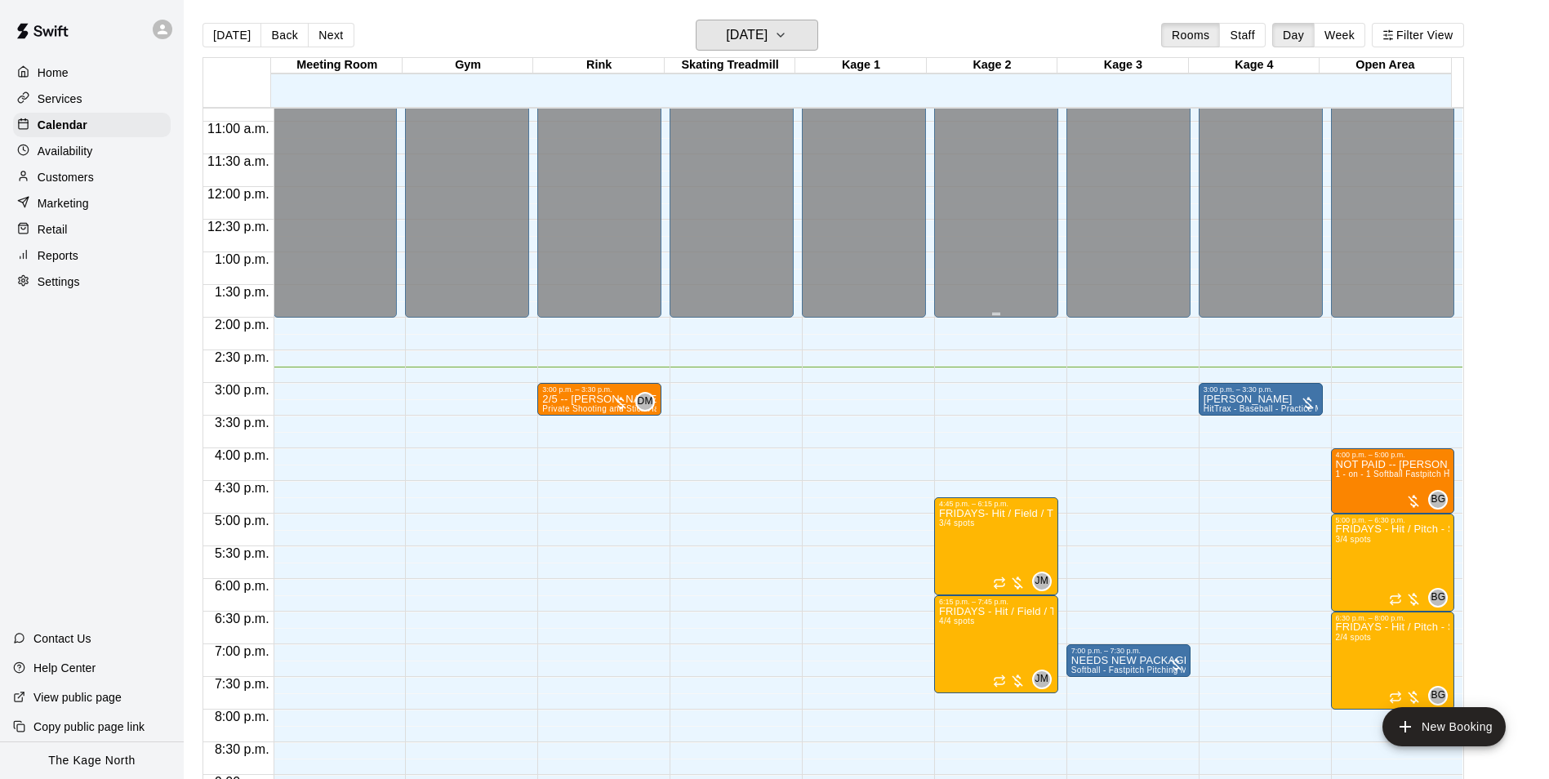
scroll to position [798, 0]
